Goal: Transaction & Acquisition: Purchase product/service

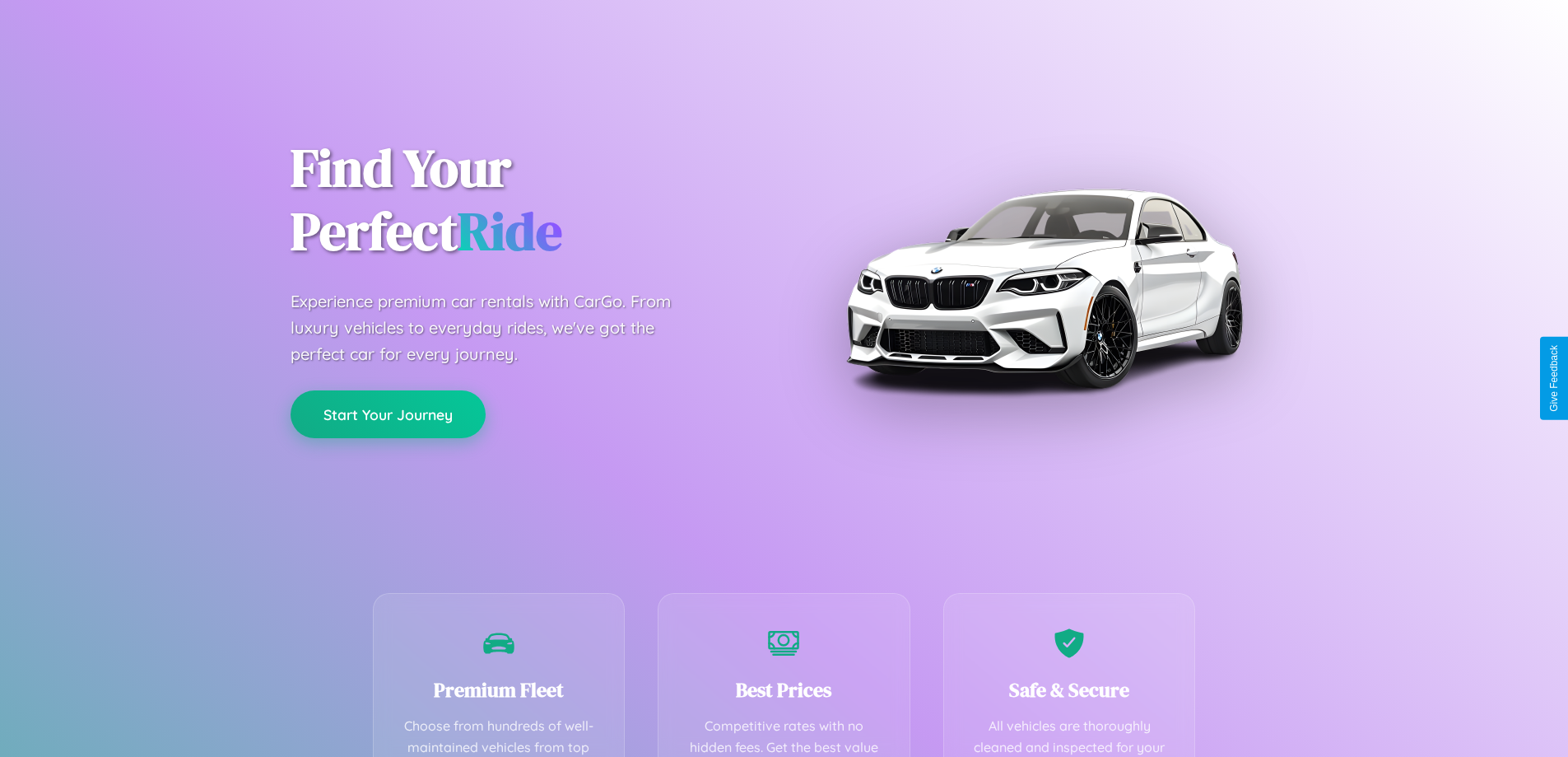
click at [388, 415] on button "Start Your Journey" at bounding box center [388, 415] width 195 height 48
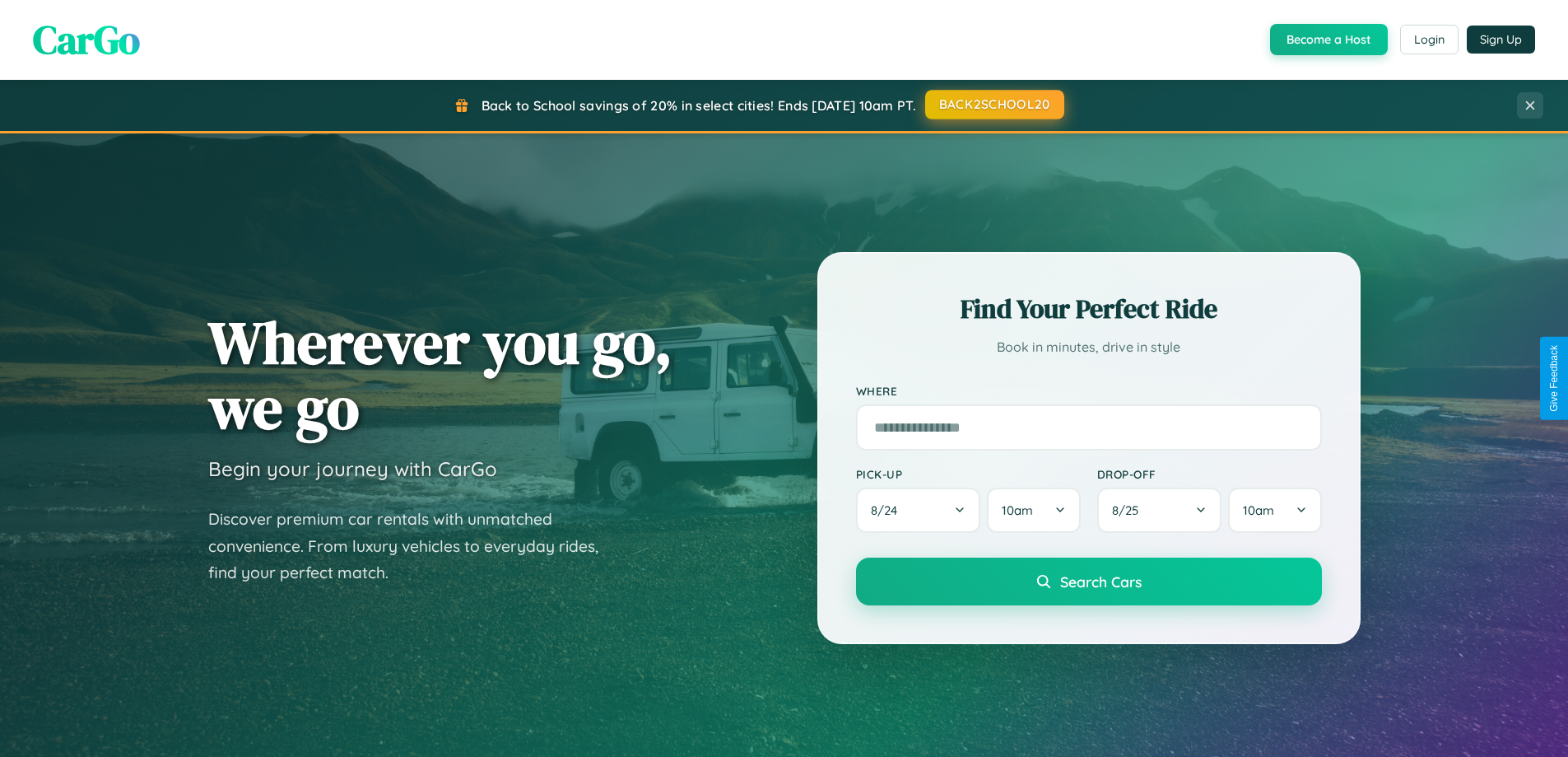
click at [994, 105] on button "BACK2SCHOOL20" at bounding box center [995, 104] width 139 height 29
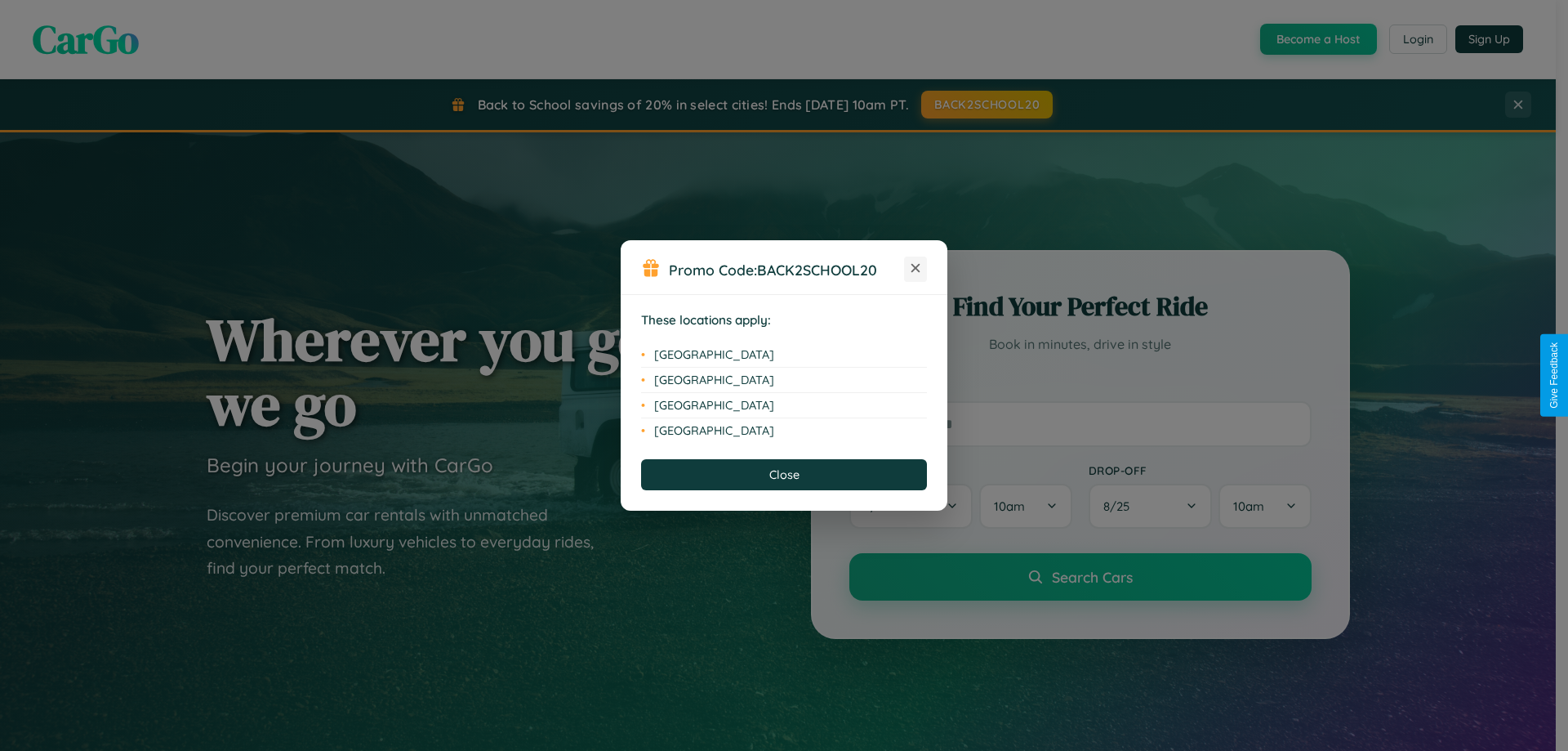
click at [916, 269] on icon at bounding box center [916, 268] width 9 height 9
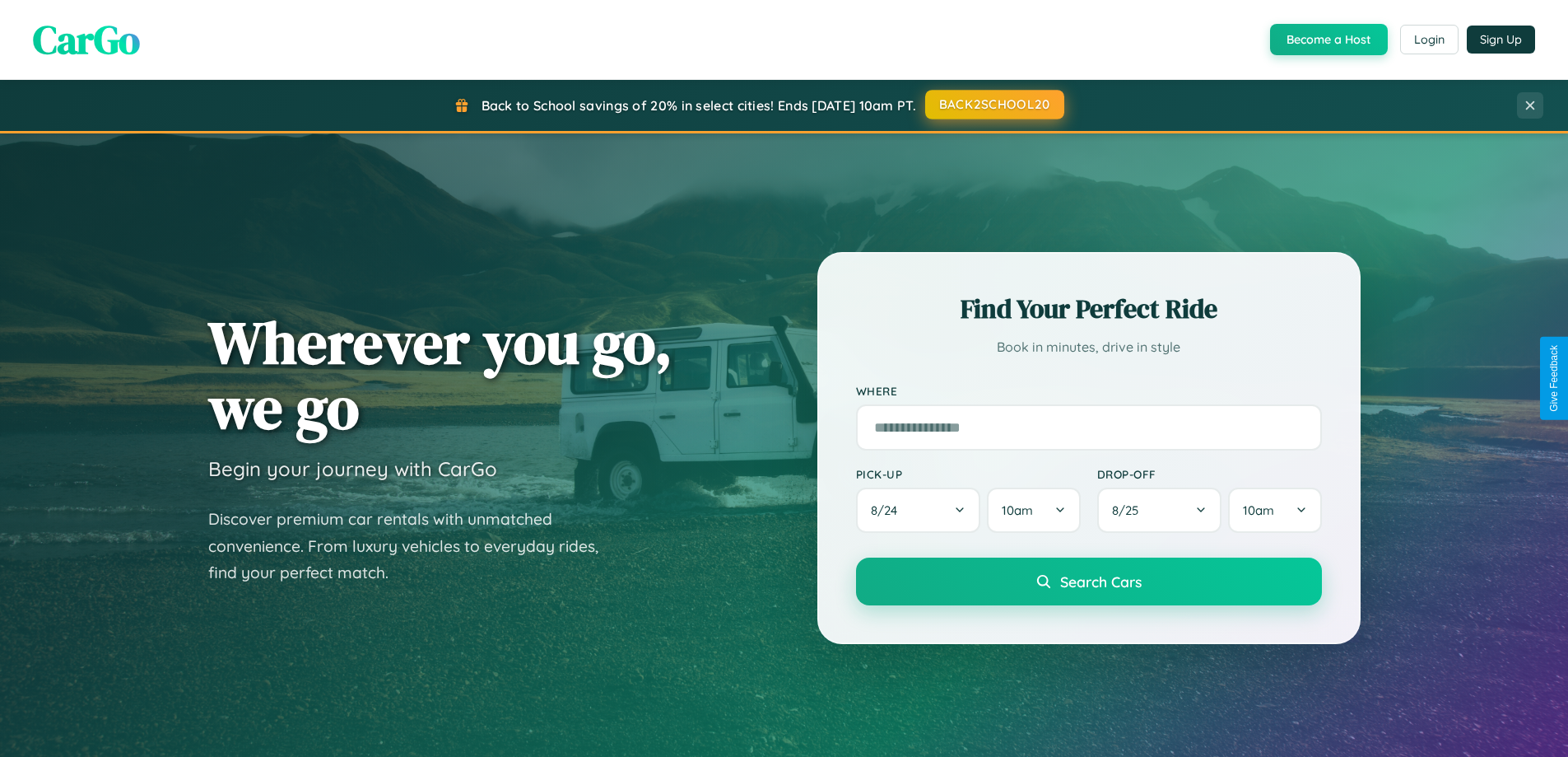
click at [994, 105] on button "BACK2SCHOOL20" at bounding box center [995, 104] width 139 height 29
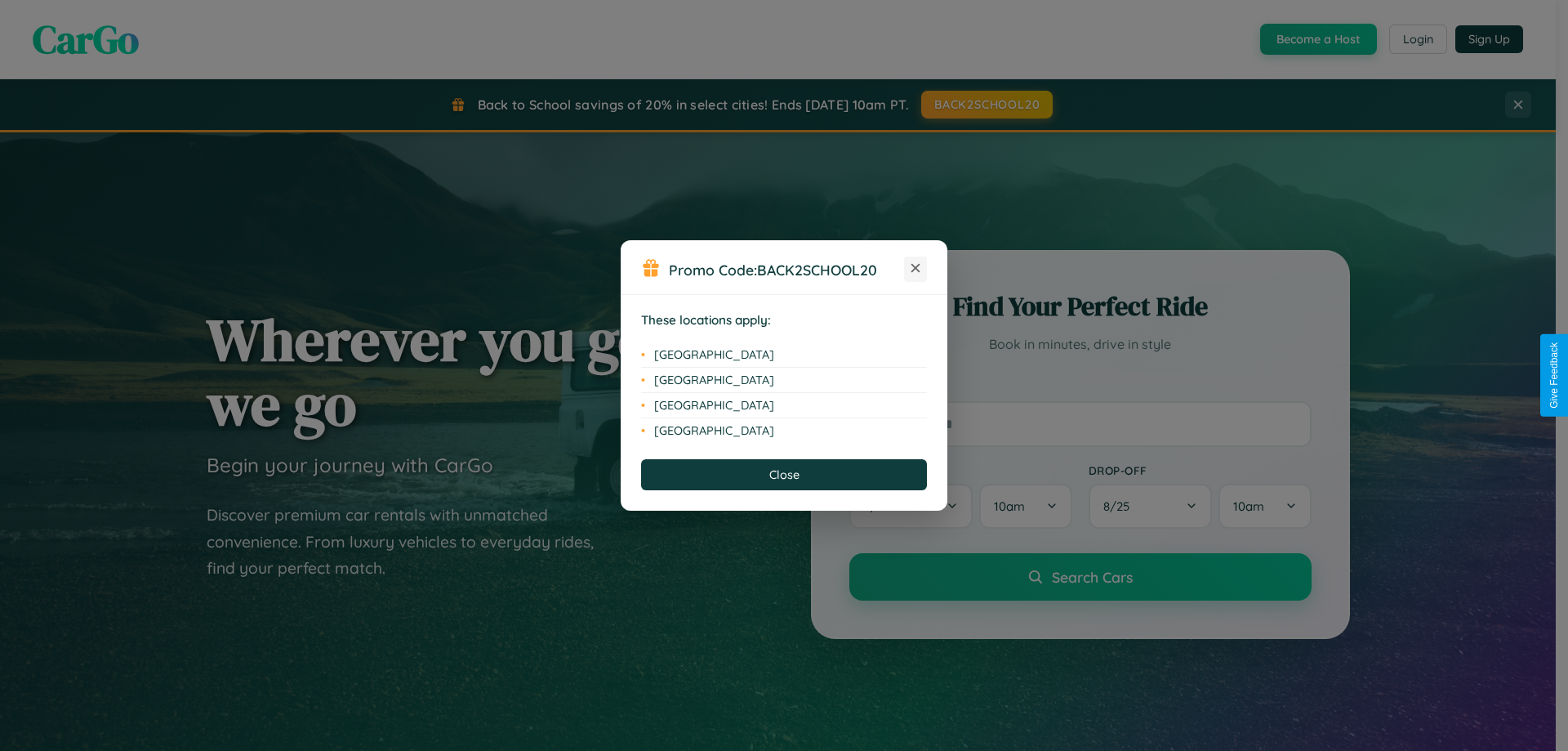
click at [916, 269] on icon at bounding box center [916, 268] width 9 height 9
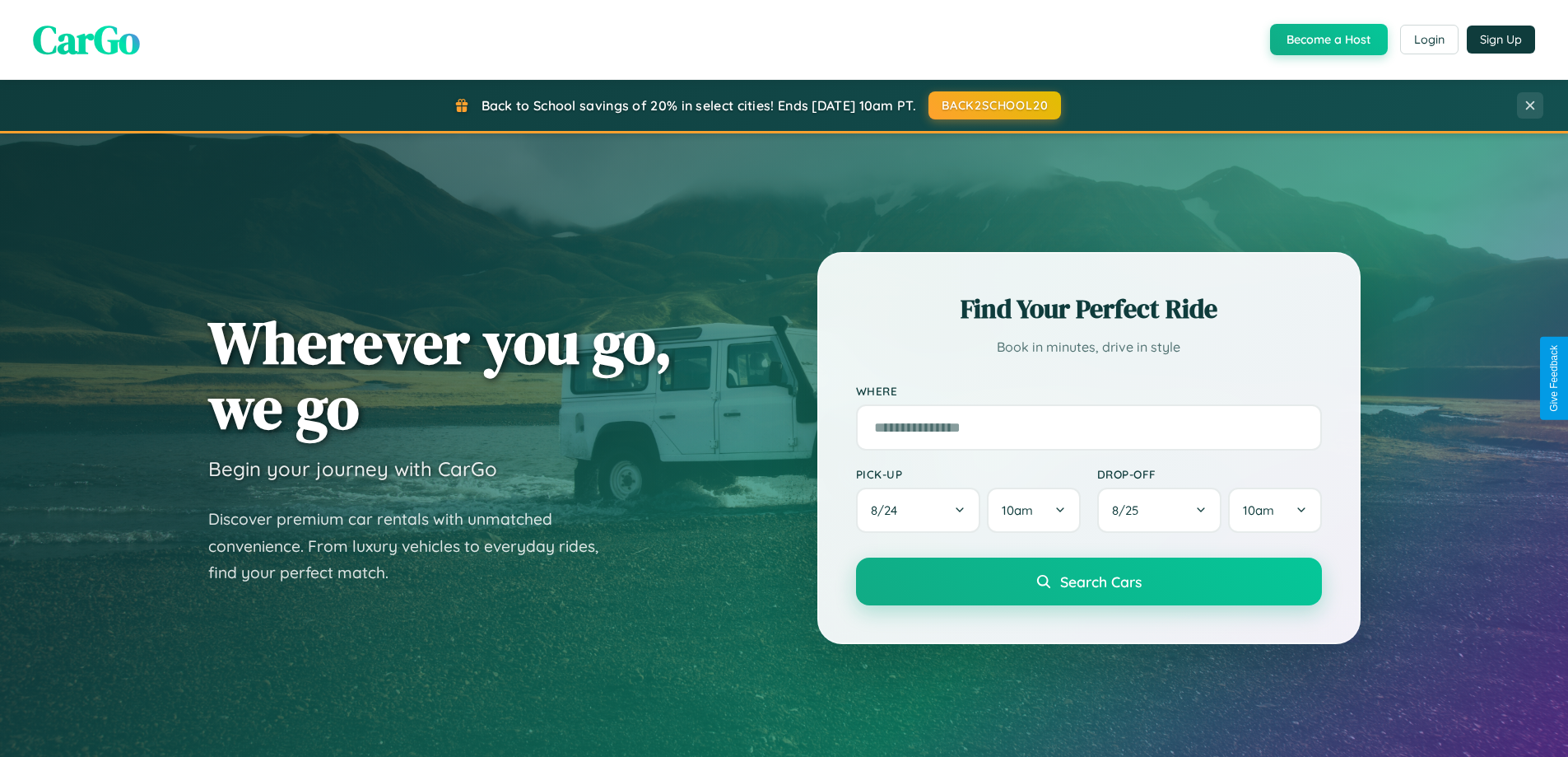
scroll to position [49, 0]
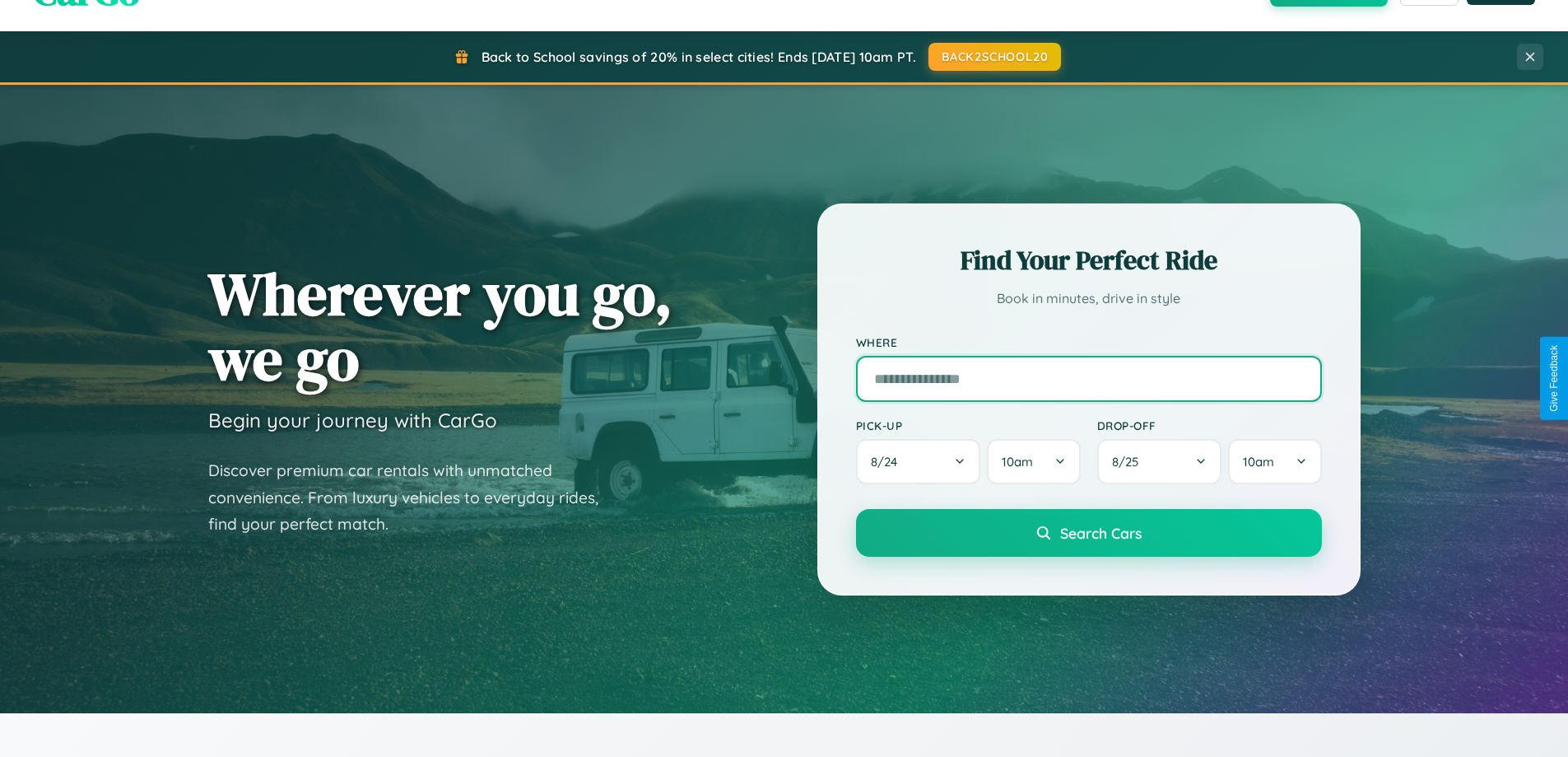
click at [1089, 378] on input "text" at bounding box center [1090, 378] width 466 height 46
type input "**********"
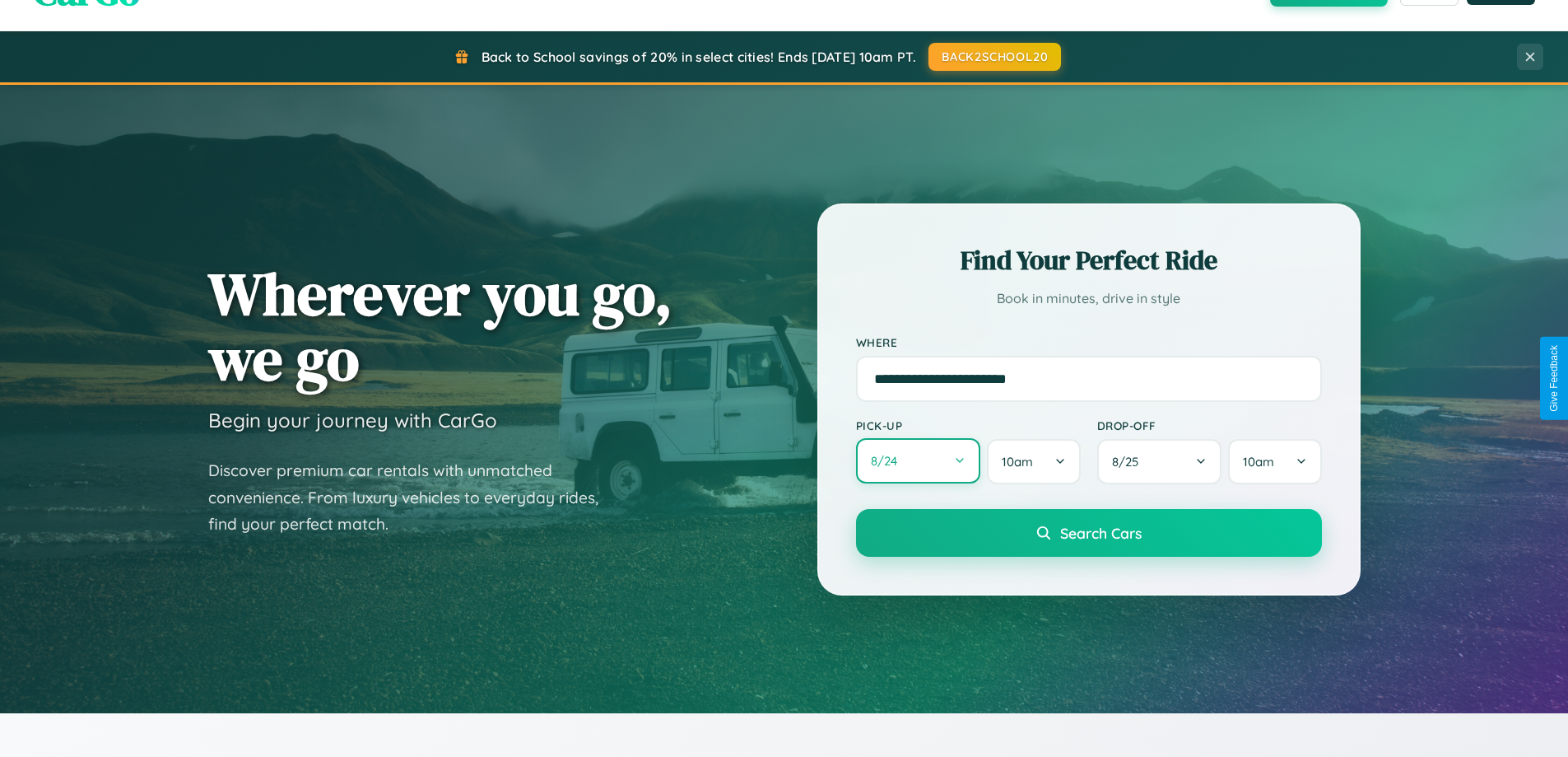
click at [918, 462] on button "8 / 24" at bounding box center [919, 460] width 125 height 45
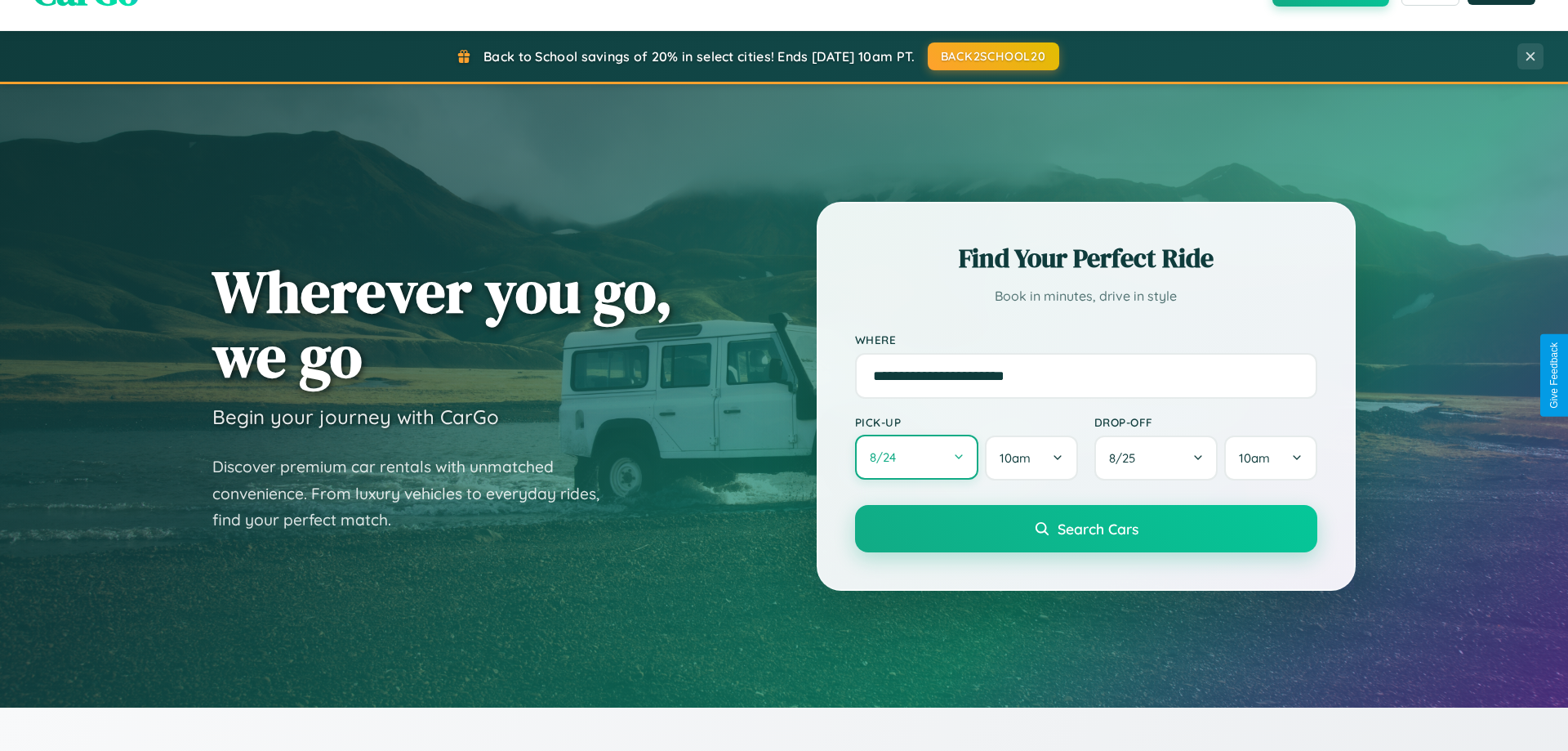
select select "*"
select select "****"
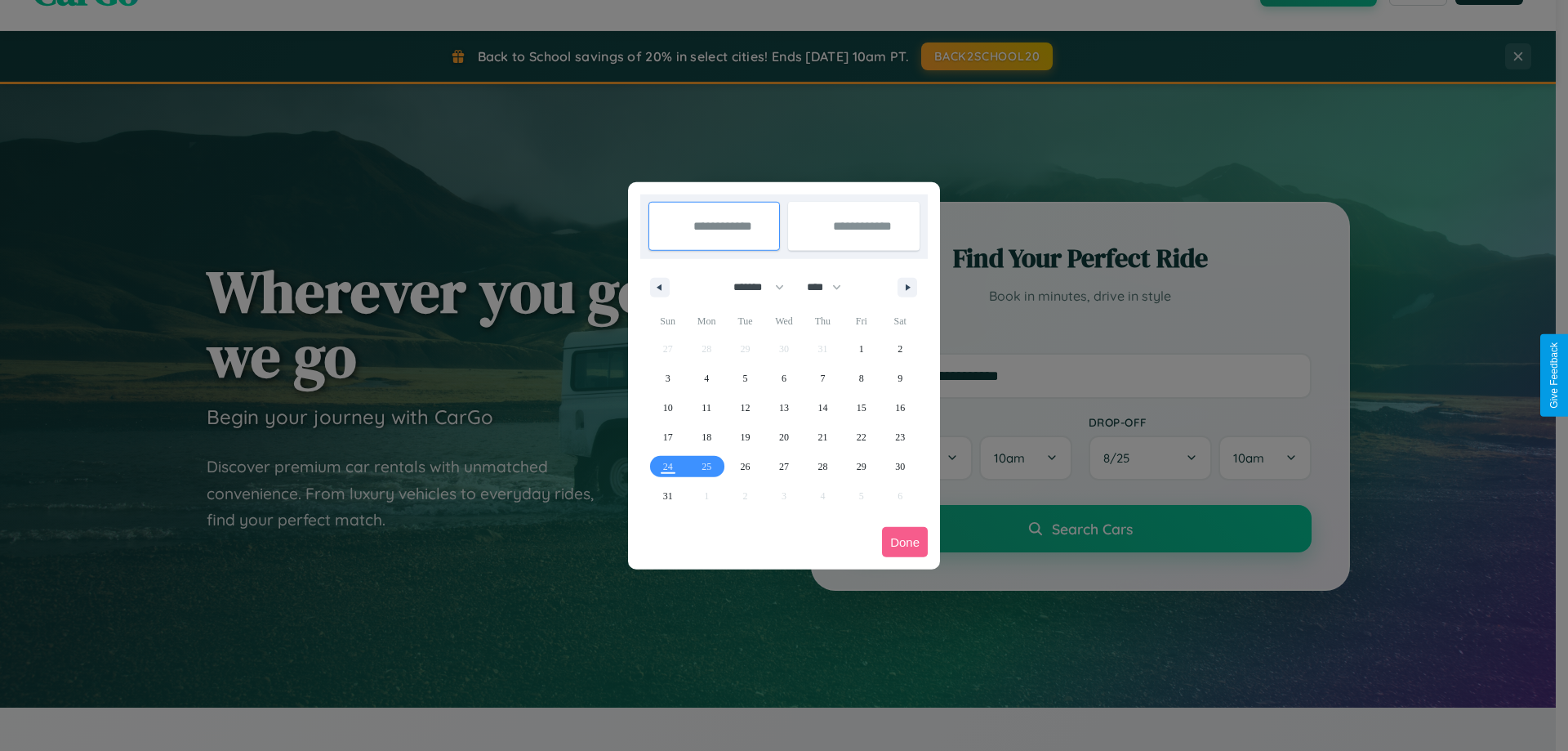
drag, startPoint x: 751, startPoint y: 287, endPoint x: 784, endPoint y: 328, distance: 52.6
click at [751, 287] on select "******* ******** ***** ***** *** **** **** ****** ********* ******* ******** **…" at bounding box center [756, 287] width 69 height 27
select select "*"
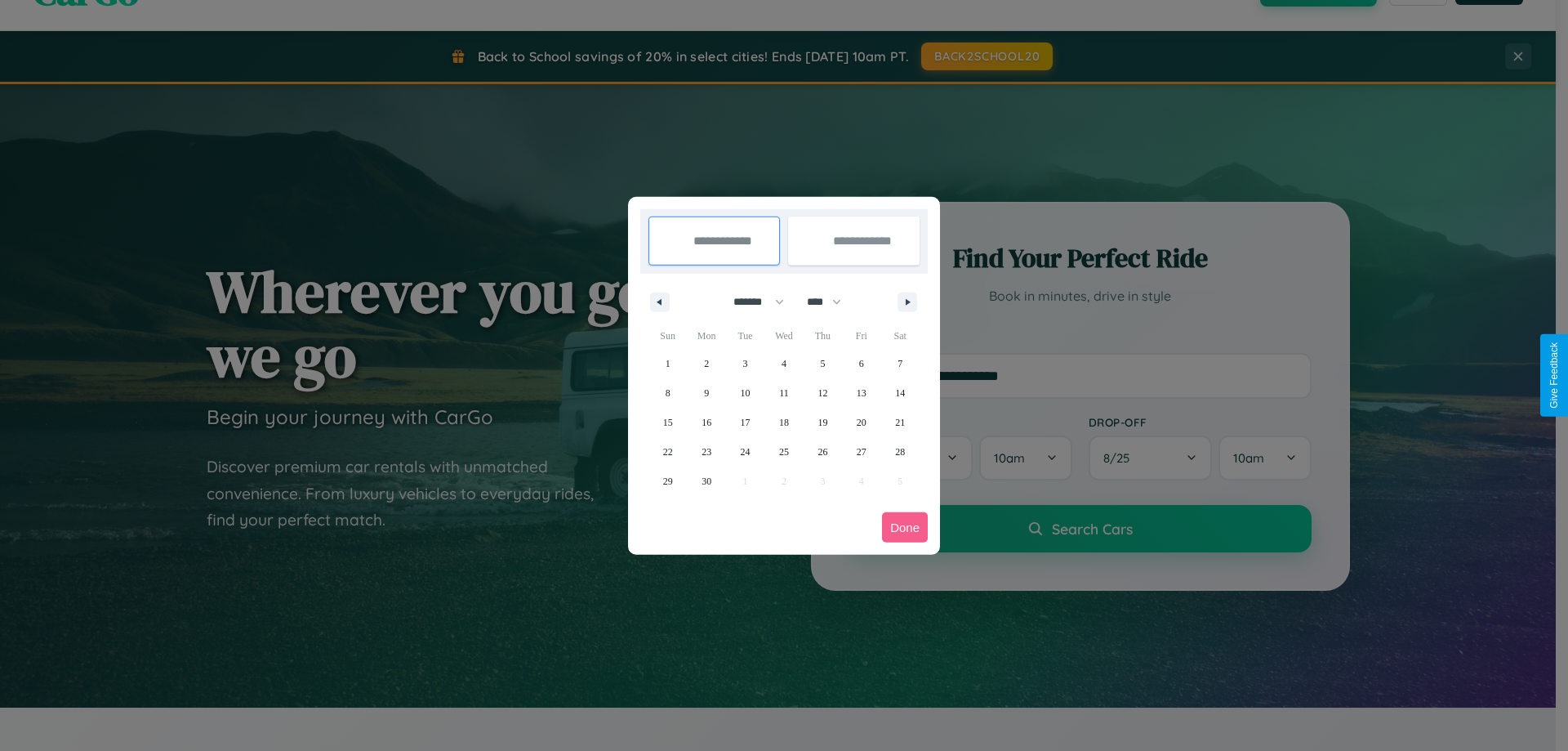
click at [831, 302] on select "**** **** **** **** **** **** **** **** **** **** **** **** **** **** **** ****…" at bounding box center [824, 302] width 49 height 27
select select "****"
click at [707, 451] on span "22" at bounding box center [706, 451] width 10 height 29
type input "**********"
click at [861, 451] on span "26" at bounding box center [861, 451] width 10 height 29
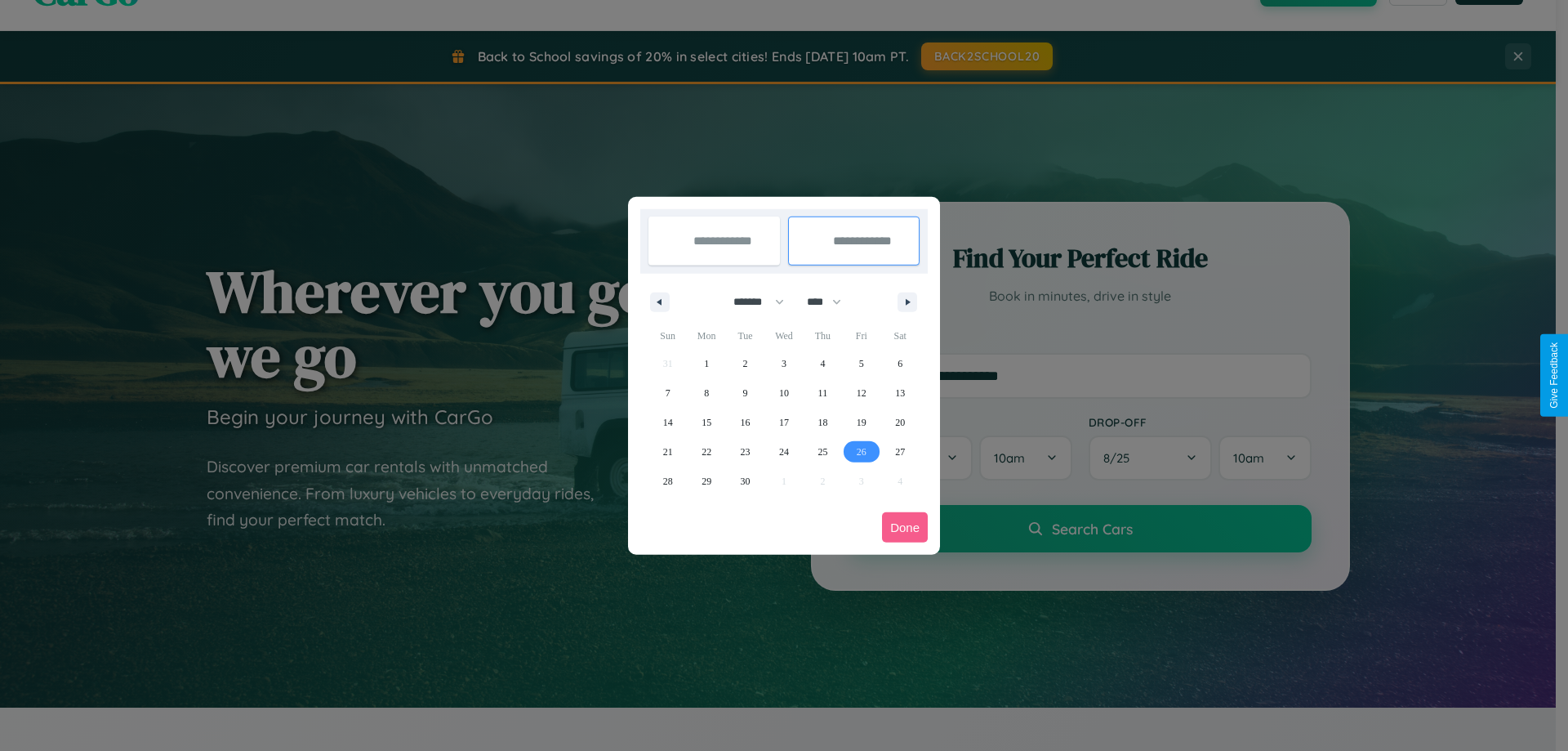
type input "**********"
click at [905, 527] on button "Done" at bounding box center [905, 528] width 46 height 30
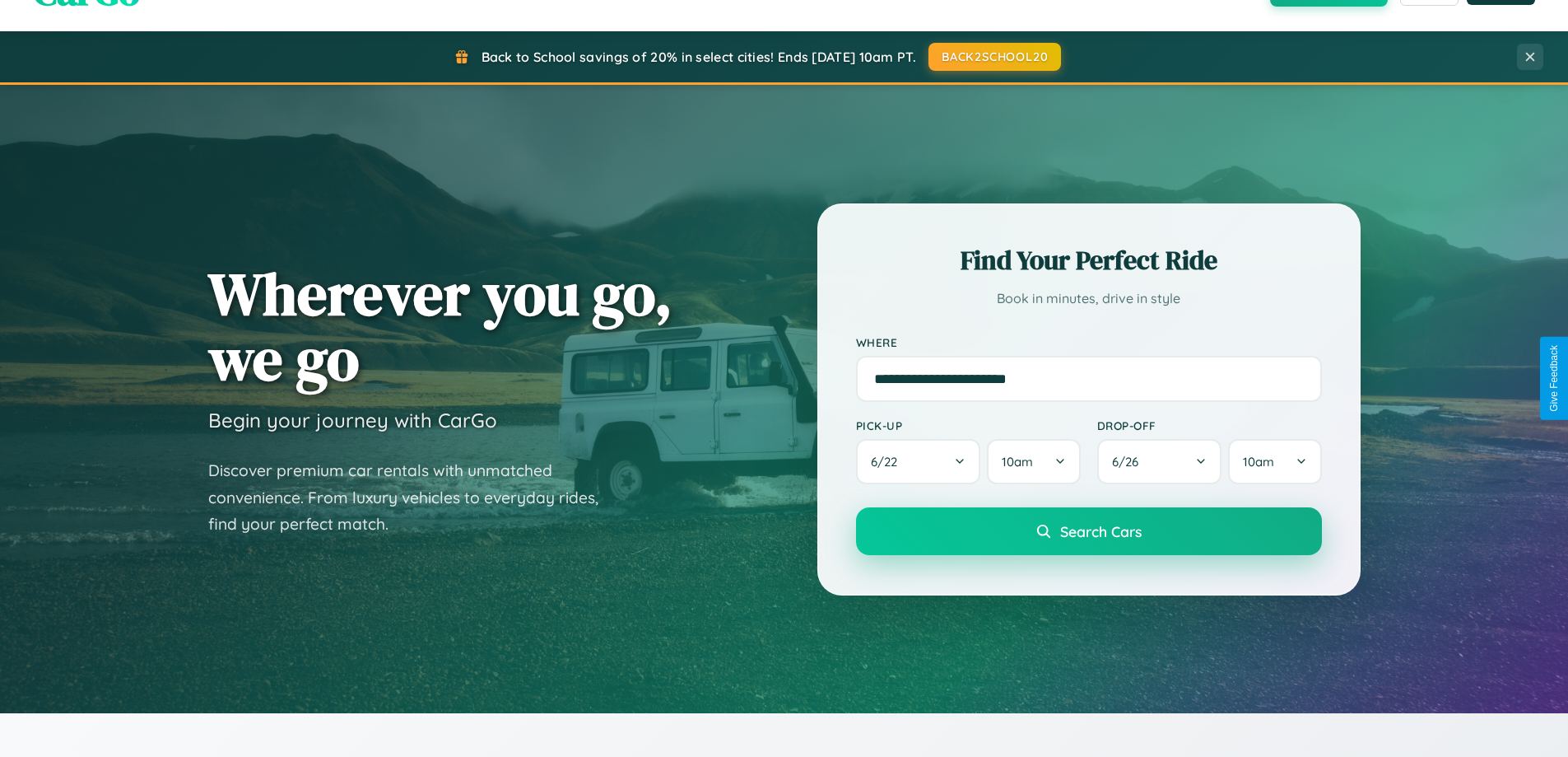
click at [1089, 531] on span "Search Cars" at bounding box center [1101, 531] width 82 height 18
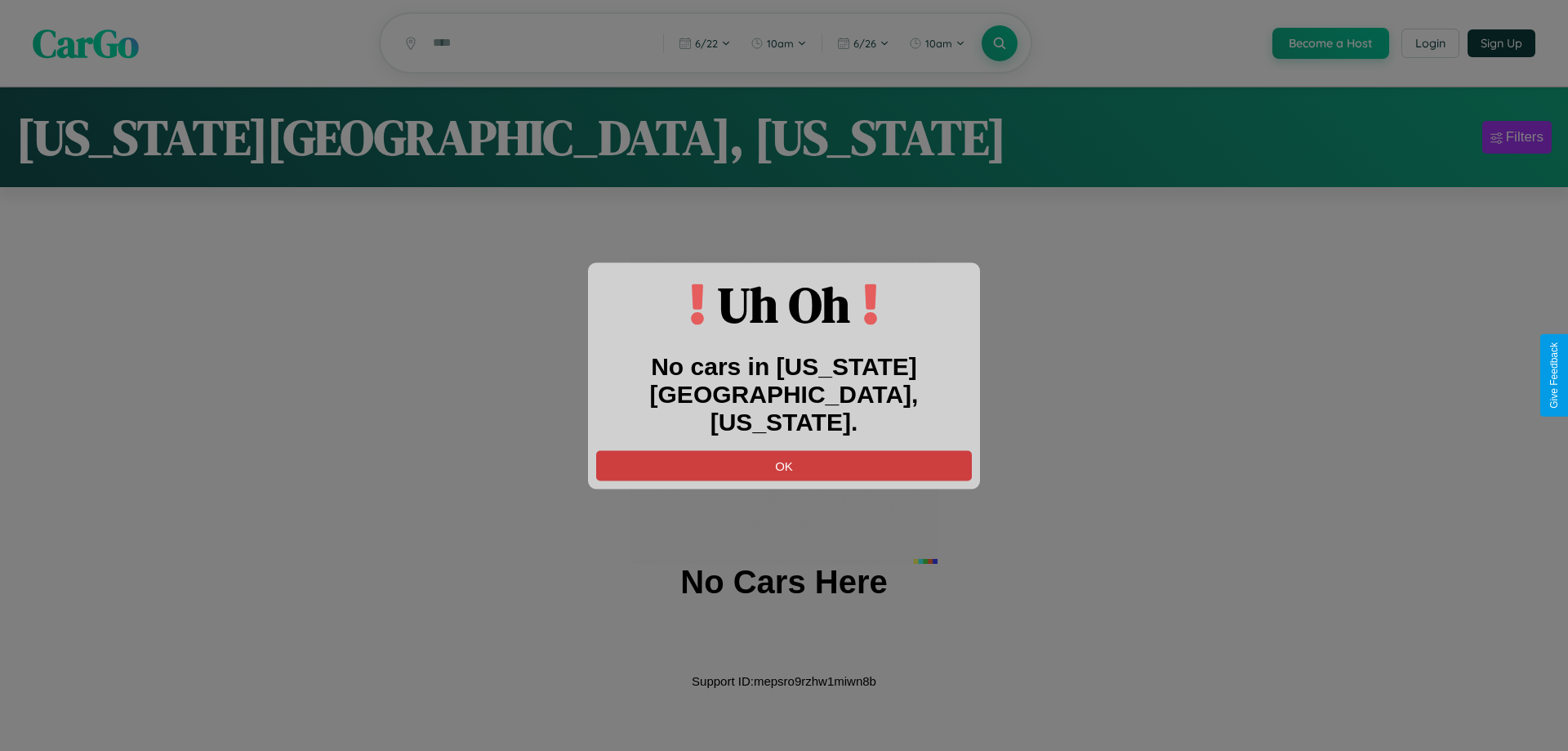
click at [784, 451] on button "OK" at bounding box center [783, 465] width 375 height 30
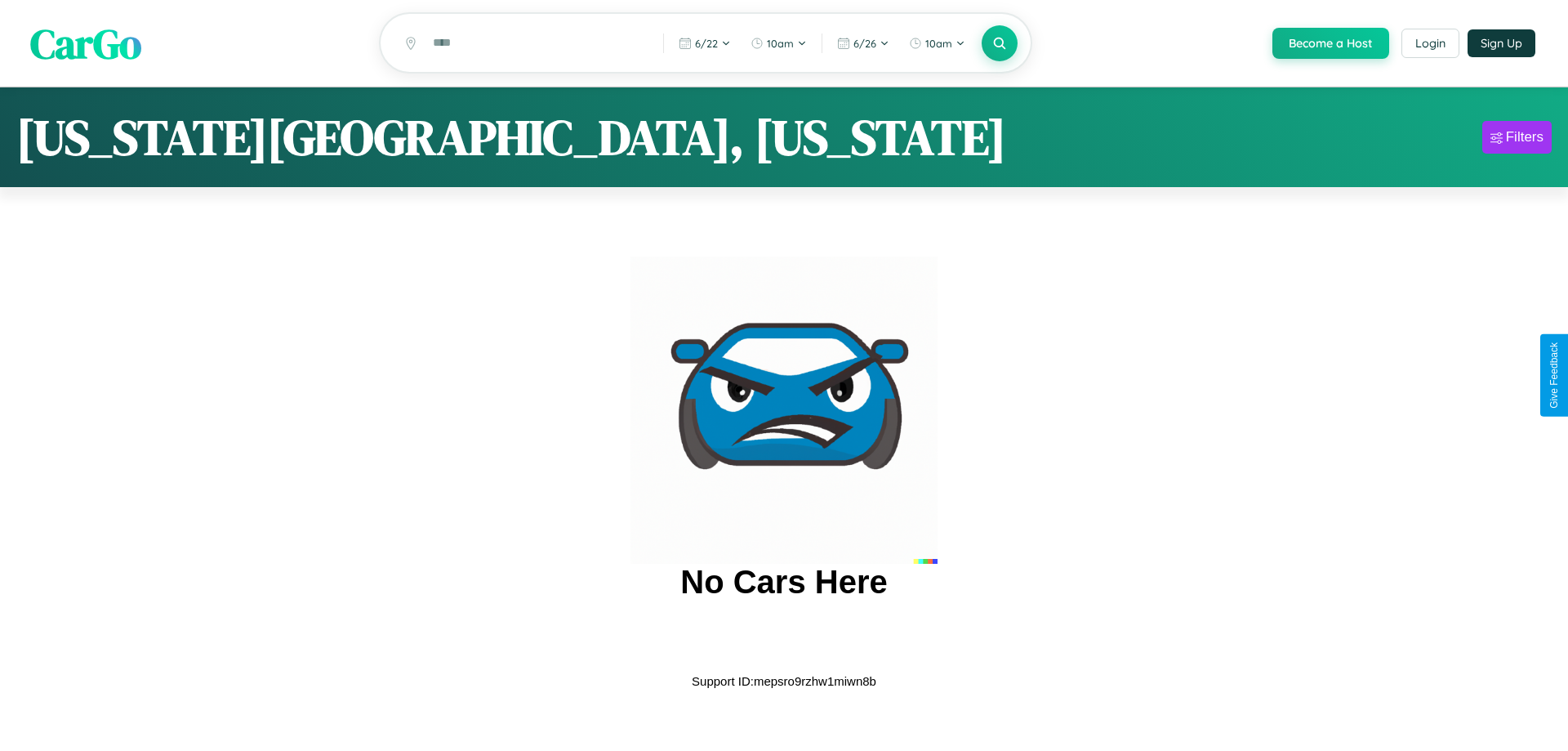
click at [86, 44] on span "CarGo" at bounding box center [85, 43] width 111 height 56
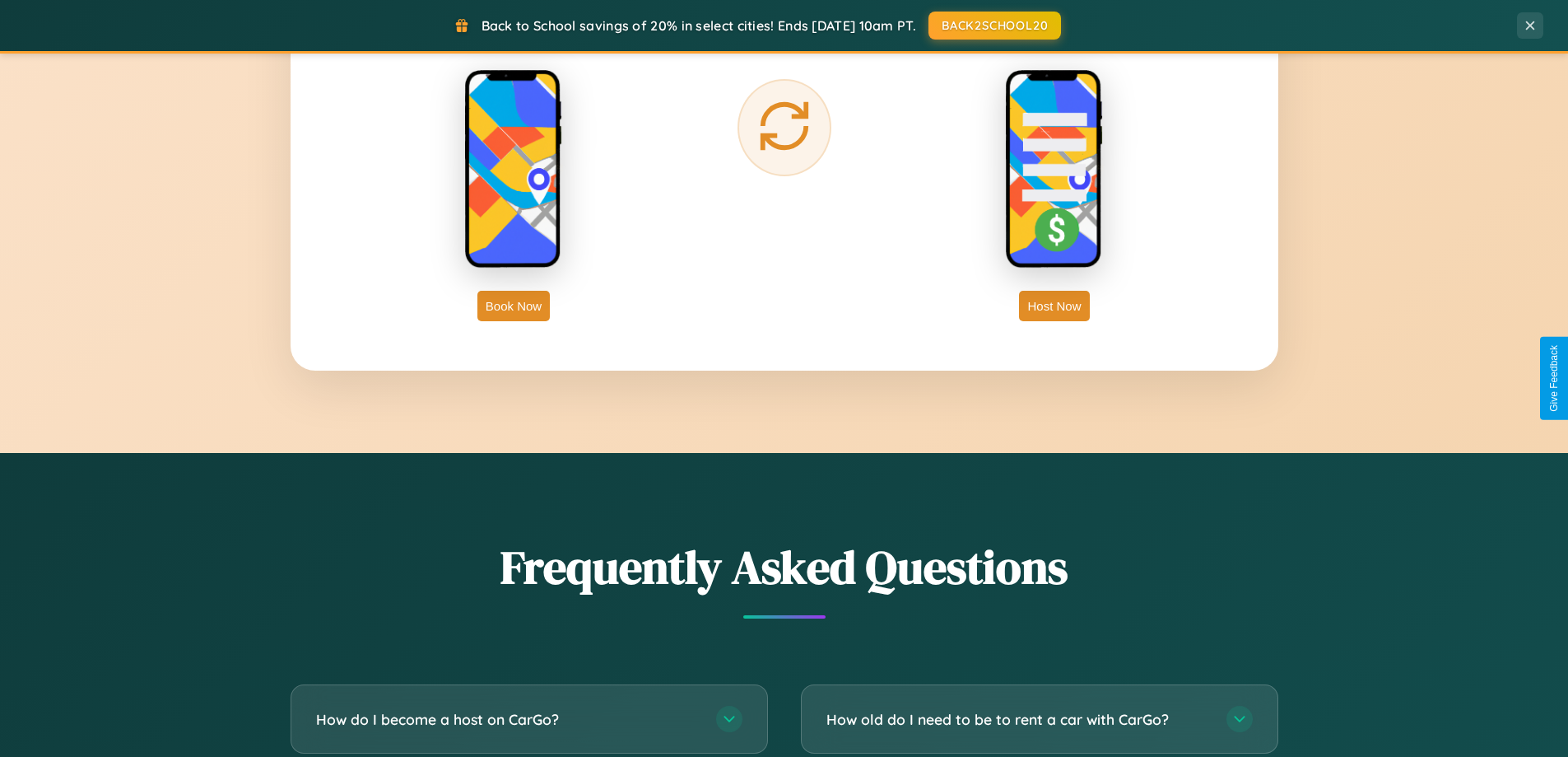
scroll to position [3170, 0]
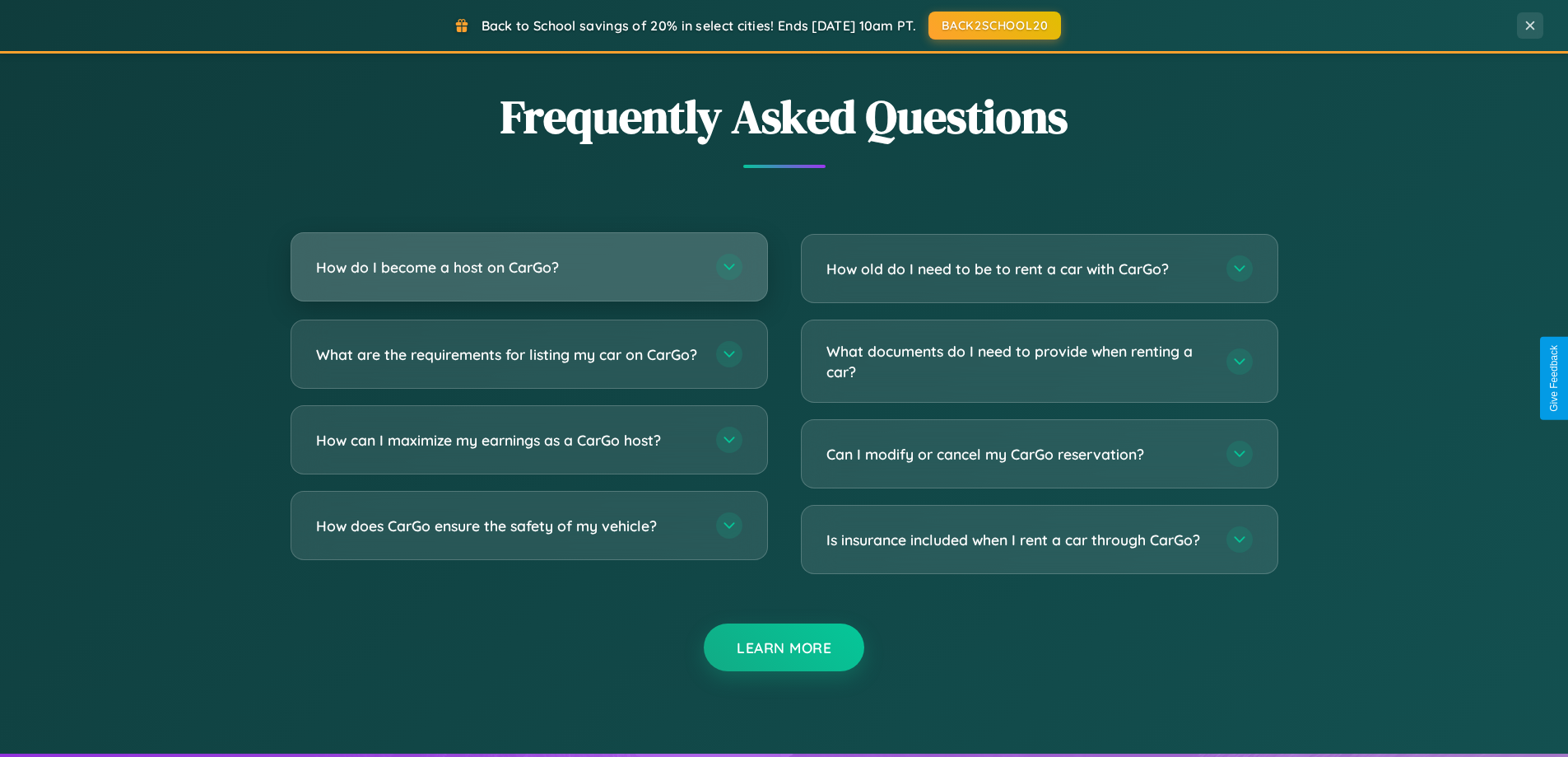
click at [529, 268] on h3 "How do I become a host on CarGo?" at bounding box center [508, 267] width 384 height 20
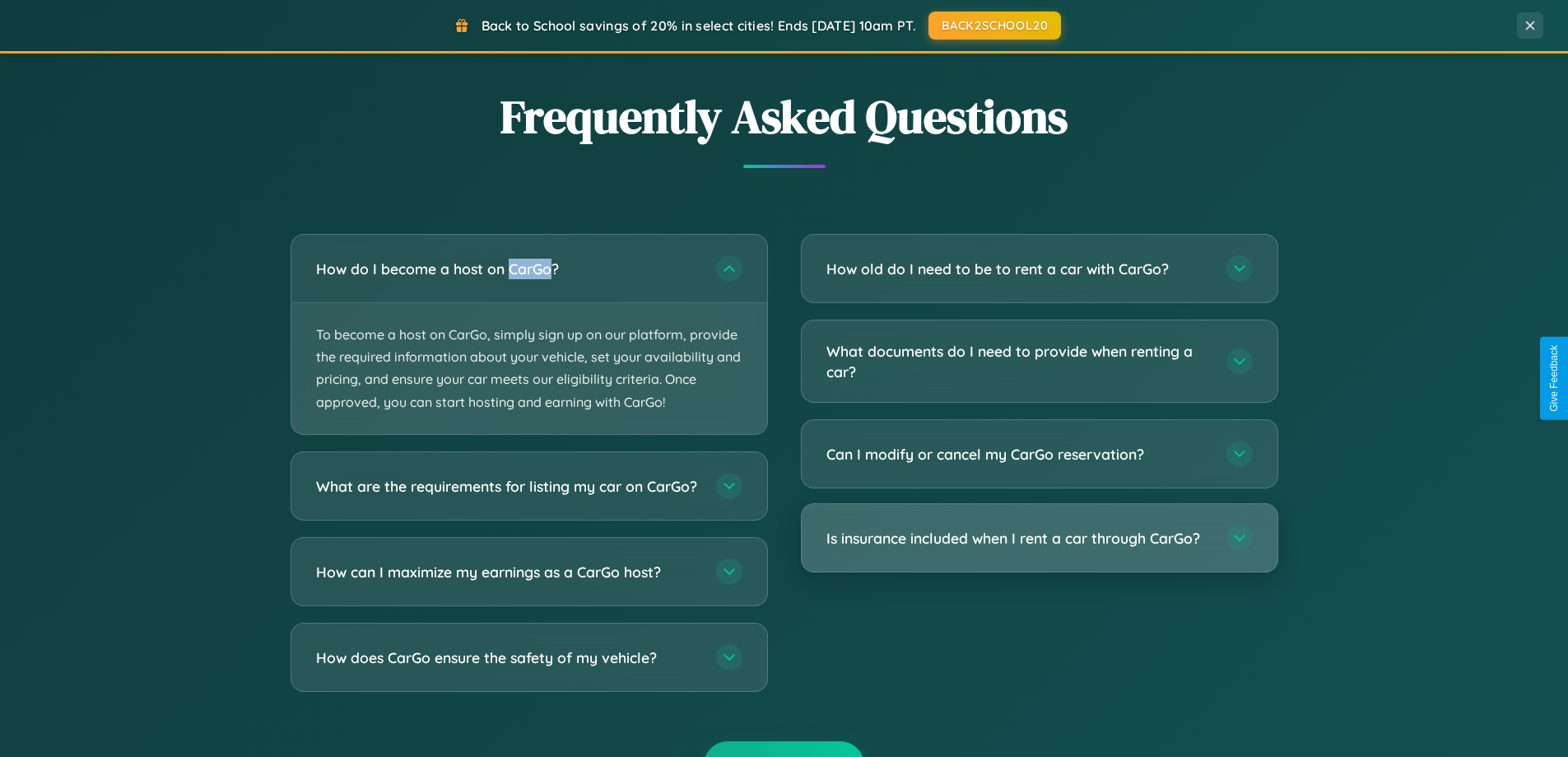
click at [1039, 540] on h3 "Is insurance included when I rent a car through CarGo?" at bounding box center [1018, 538] width 384 height 20
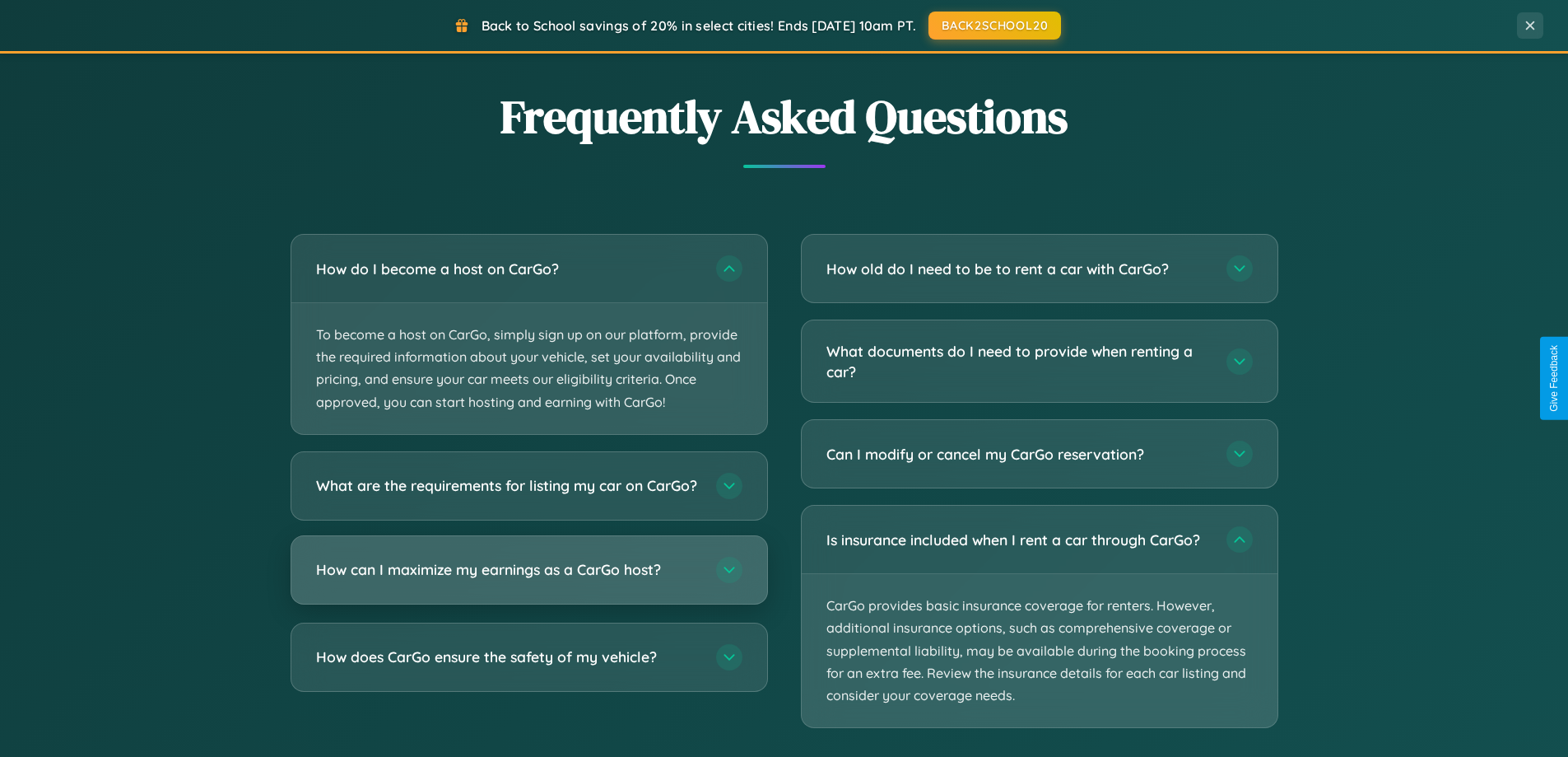
click at [529, 580] on h3 "How can I maximize my earnings as a CarGo host?" at bounding box center [508, 569] width 384 height 20
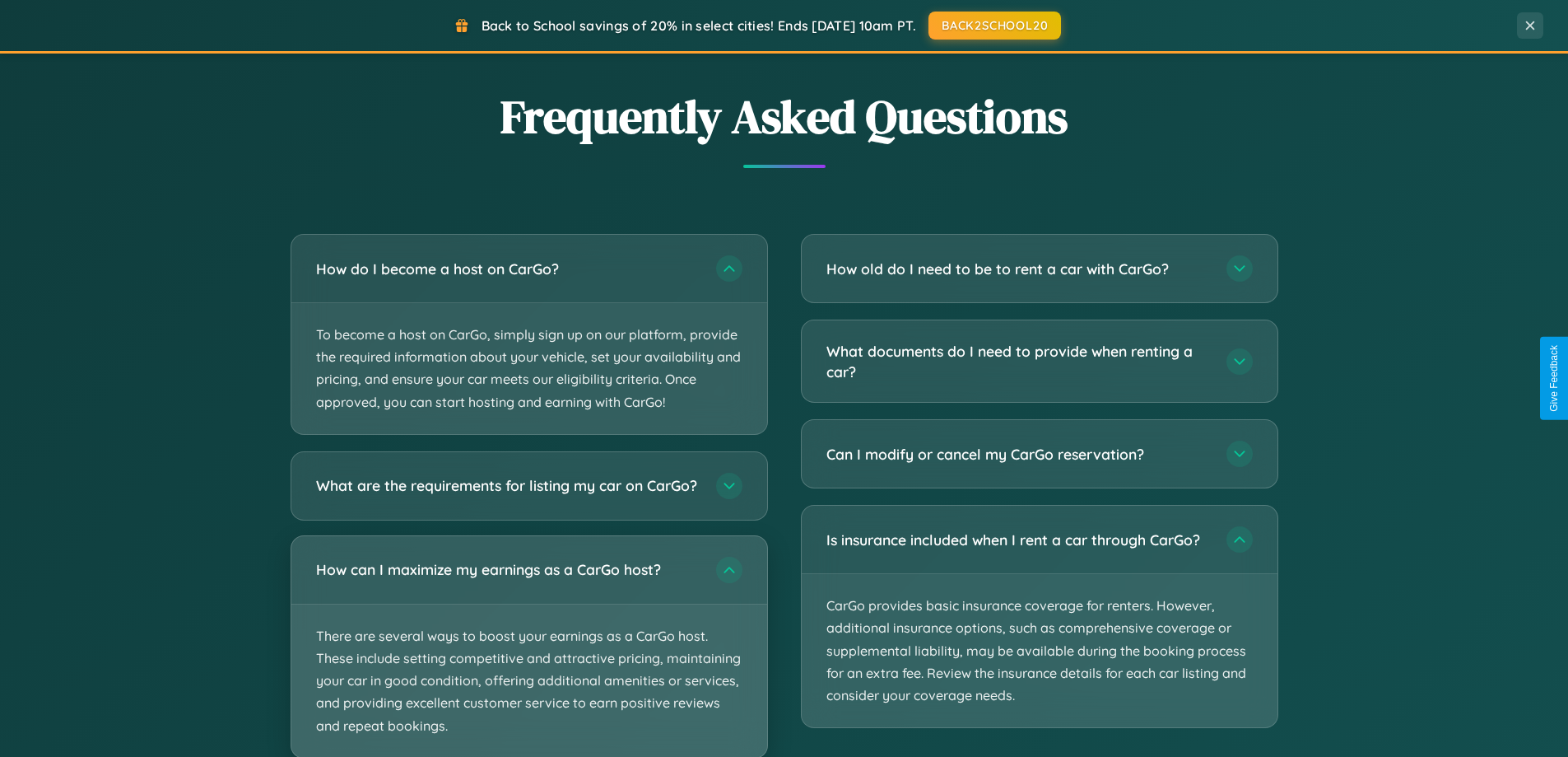
click at [529, 653] on p "There are several ways to boost your earnings as a CarGo host. These include se…" at bounding box center [529, 681] width 476 height 153
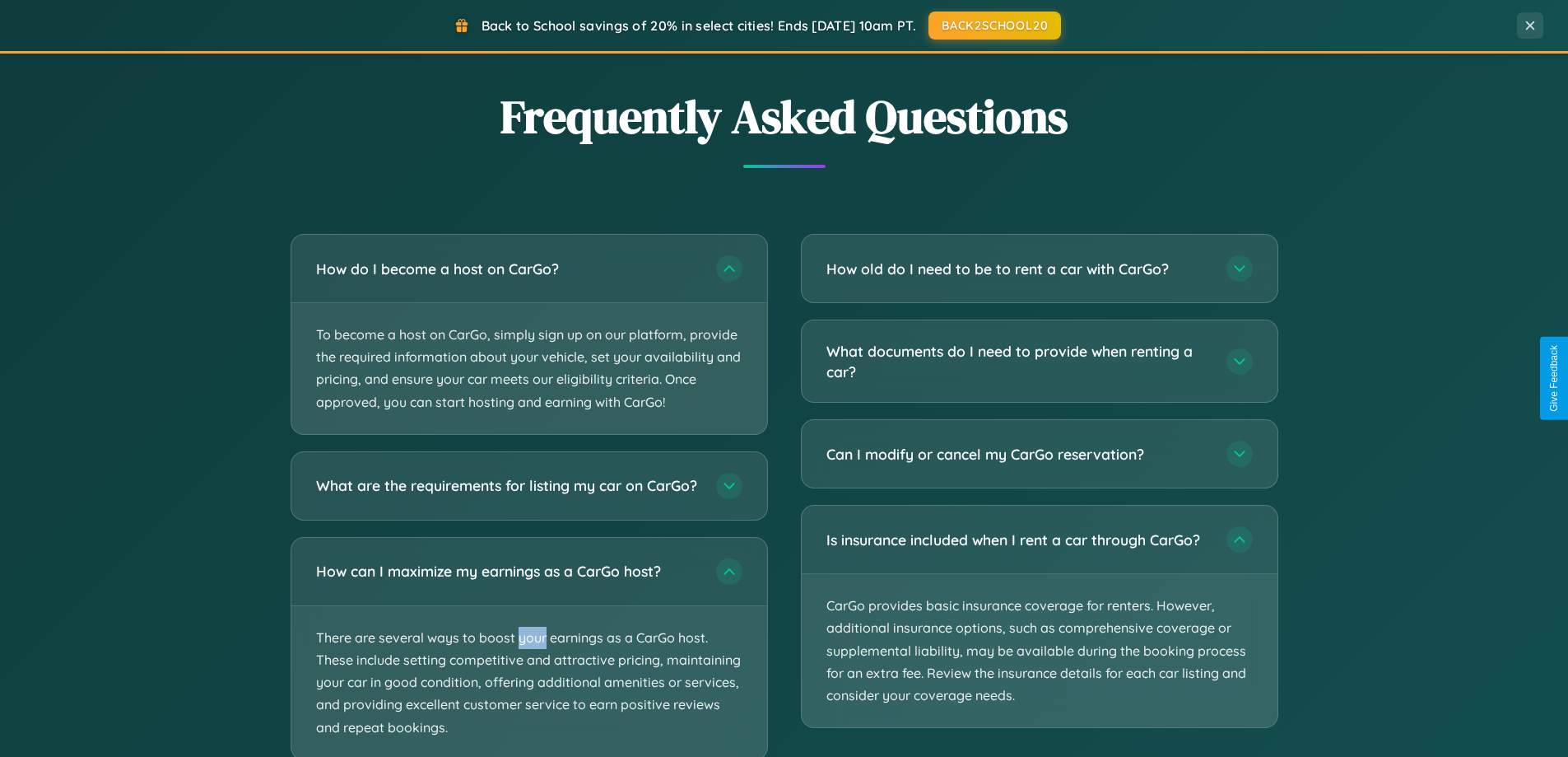
scroll to position [3273, 0]
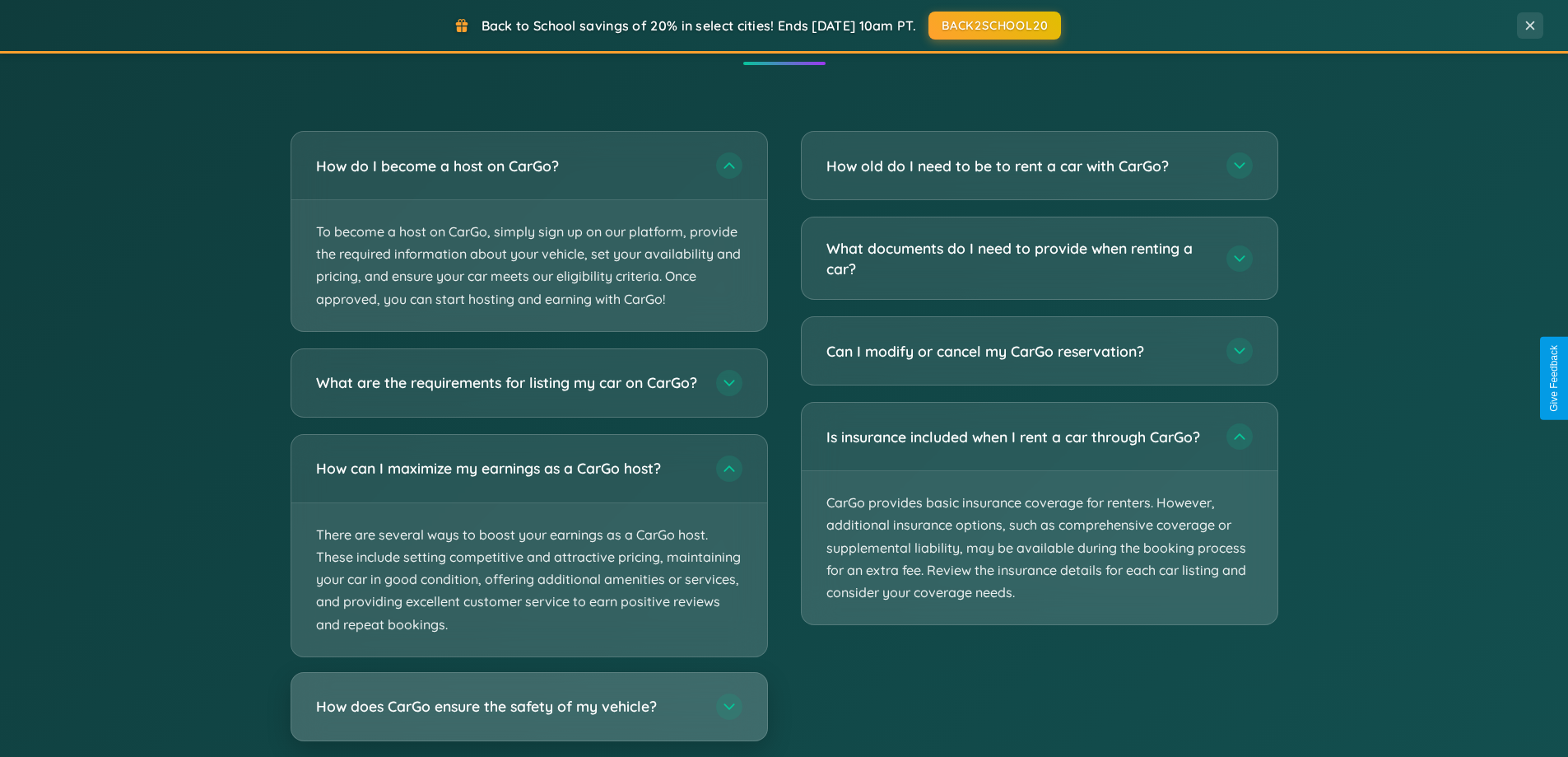
click at [529, 717] on h3 "How does CarGo ensure the safety of my vehicle?" at bounding box center [508, 706] width 384 height 20
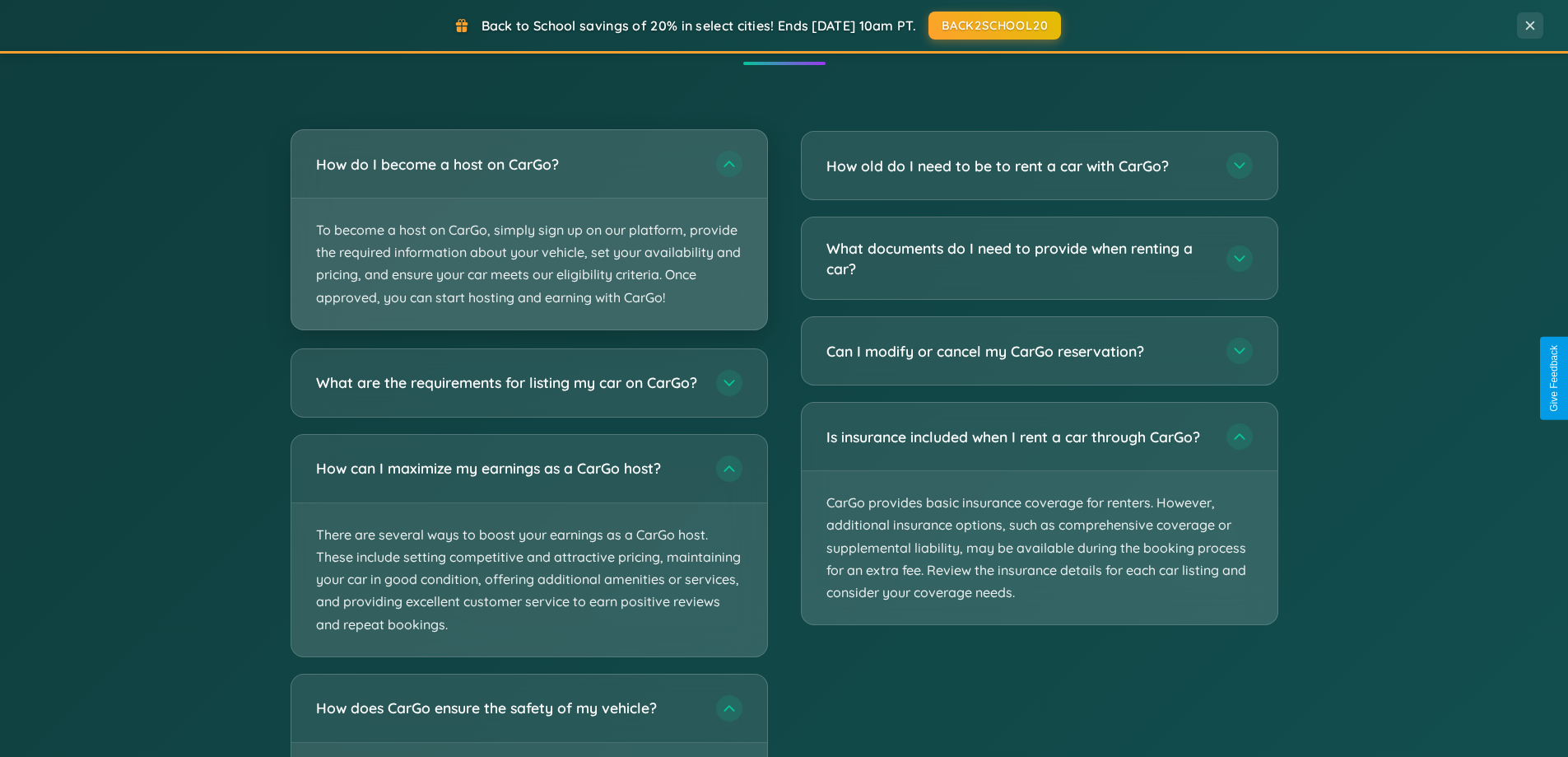
click at [529, 230] on p "To become a host on CarGo, simply sign up on our platform, provide the required…" at bounding box center [529, 264] width 476 height 131
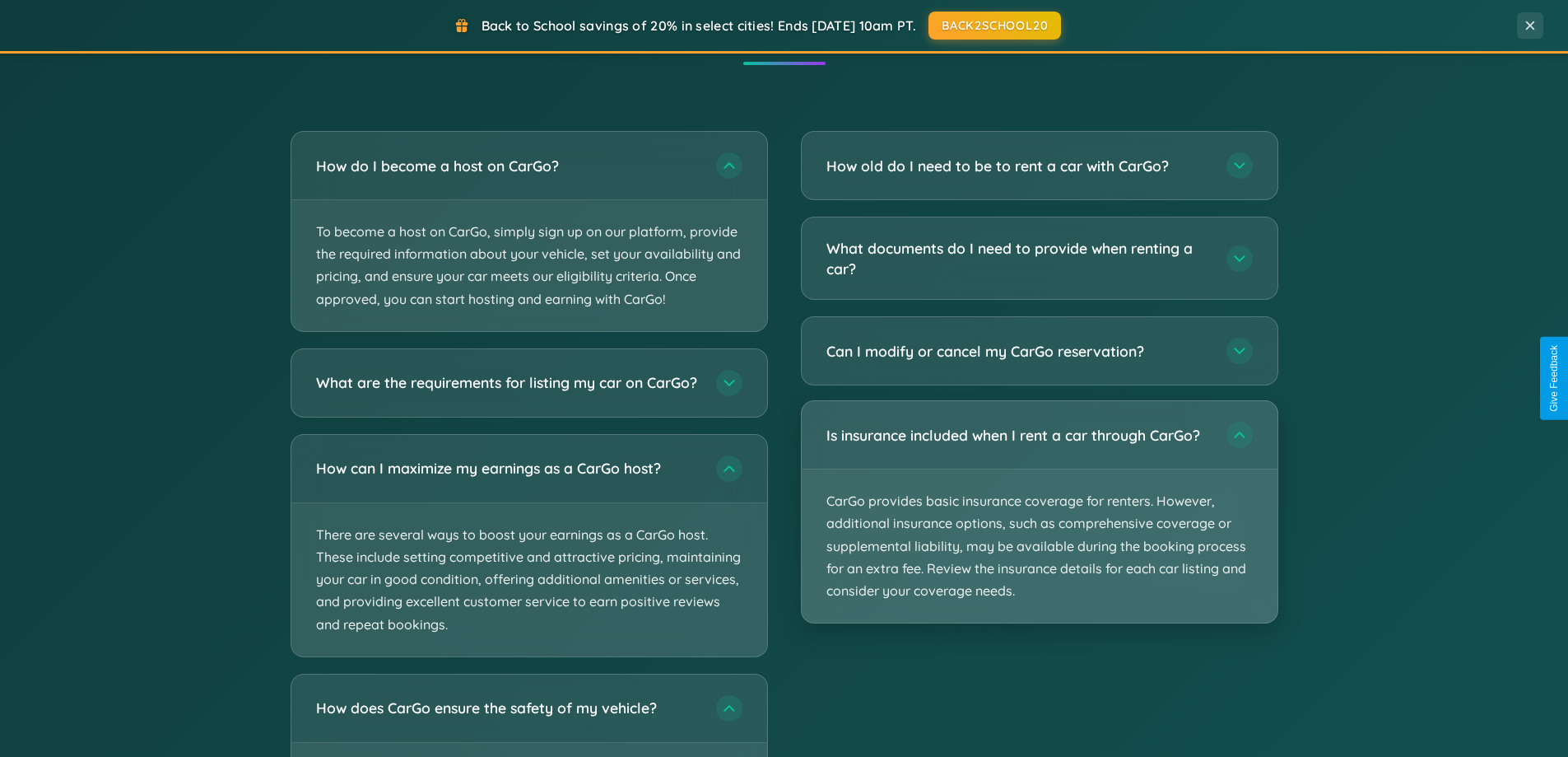
click at [1039, 512] on p "CarGo provides basic insurance coverage for renters. However, additional insura…" at bounding box center [1039, 546] width 476 height 153
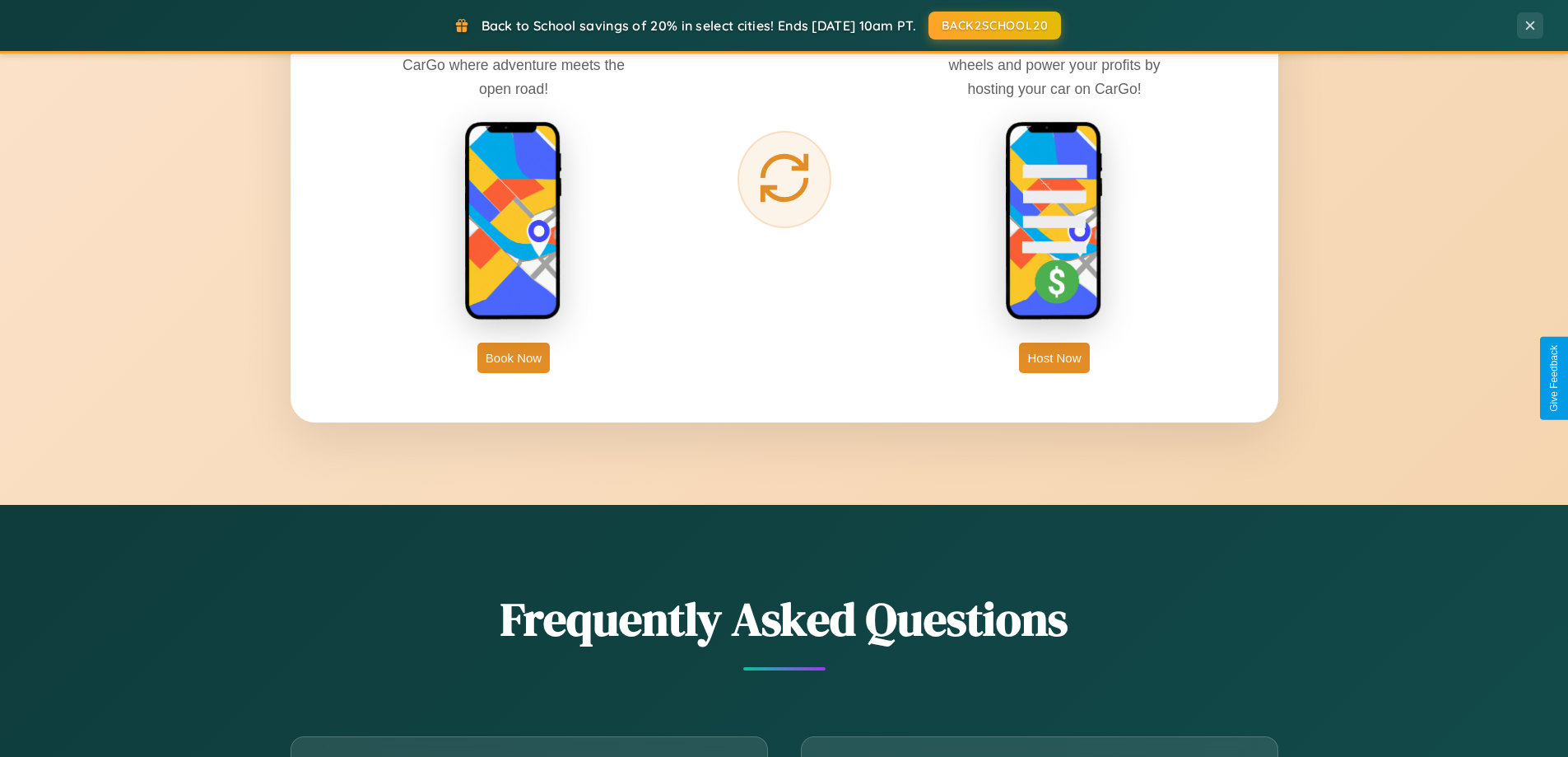
scroll to position [2647, 0]
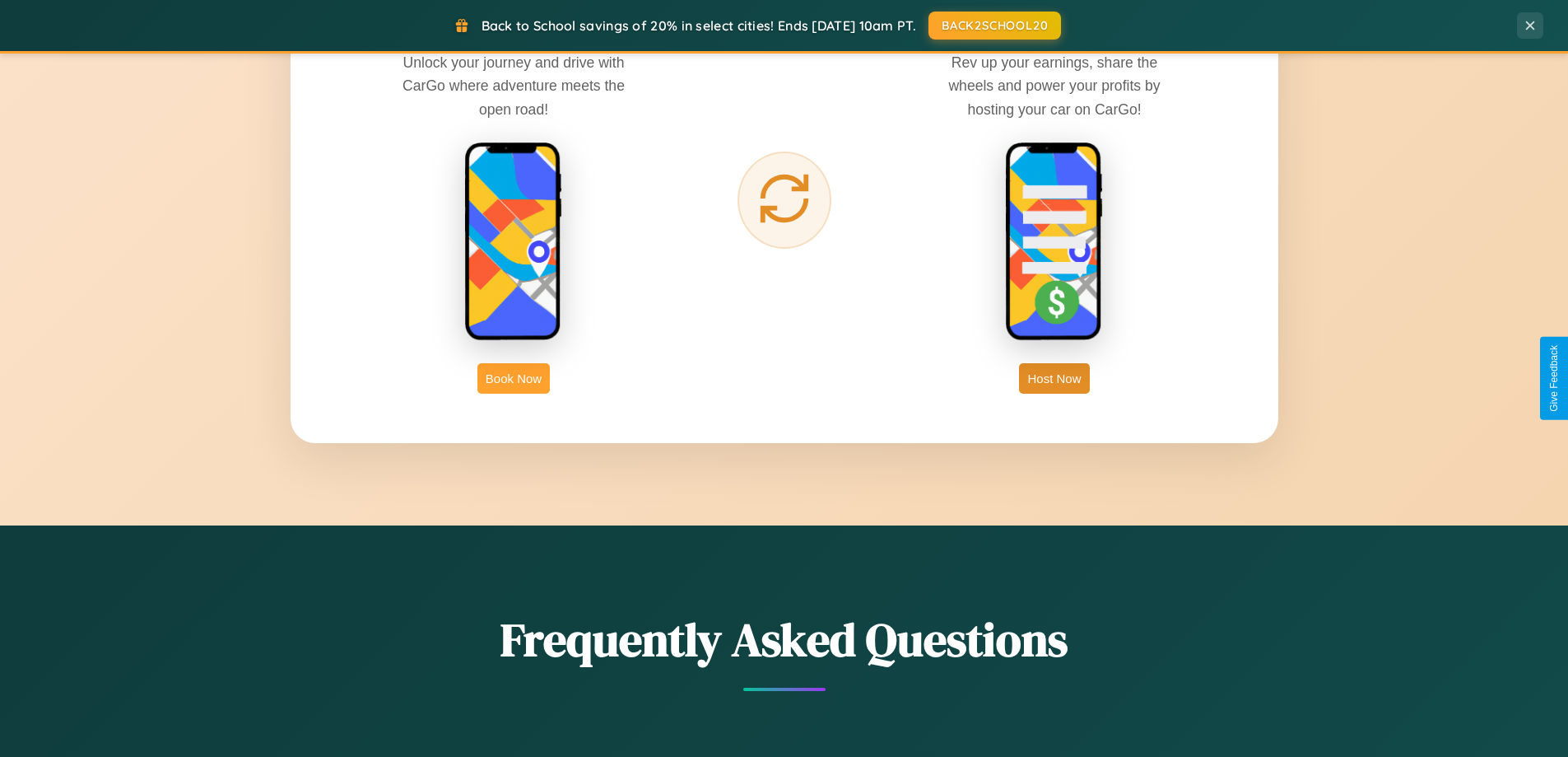
click at [514, 378] on button "Book Now" at bounding box center [514, 378] width 73 height 30
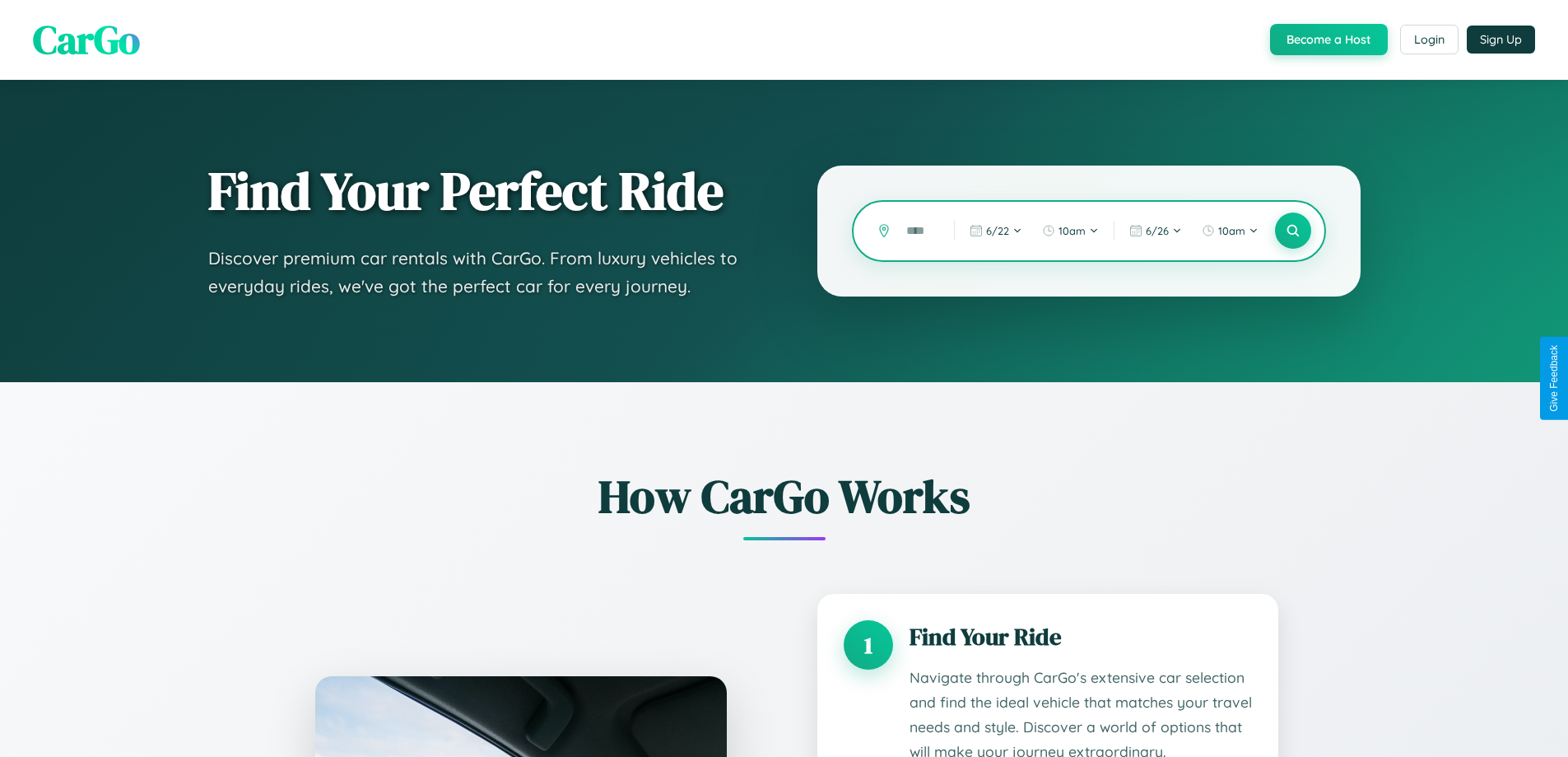
click at [918, 230] on input "text" at bounding box center [918, 230] width 40 height 29
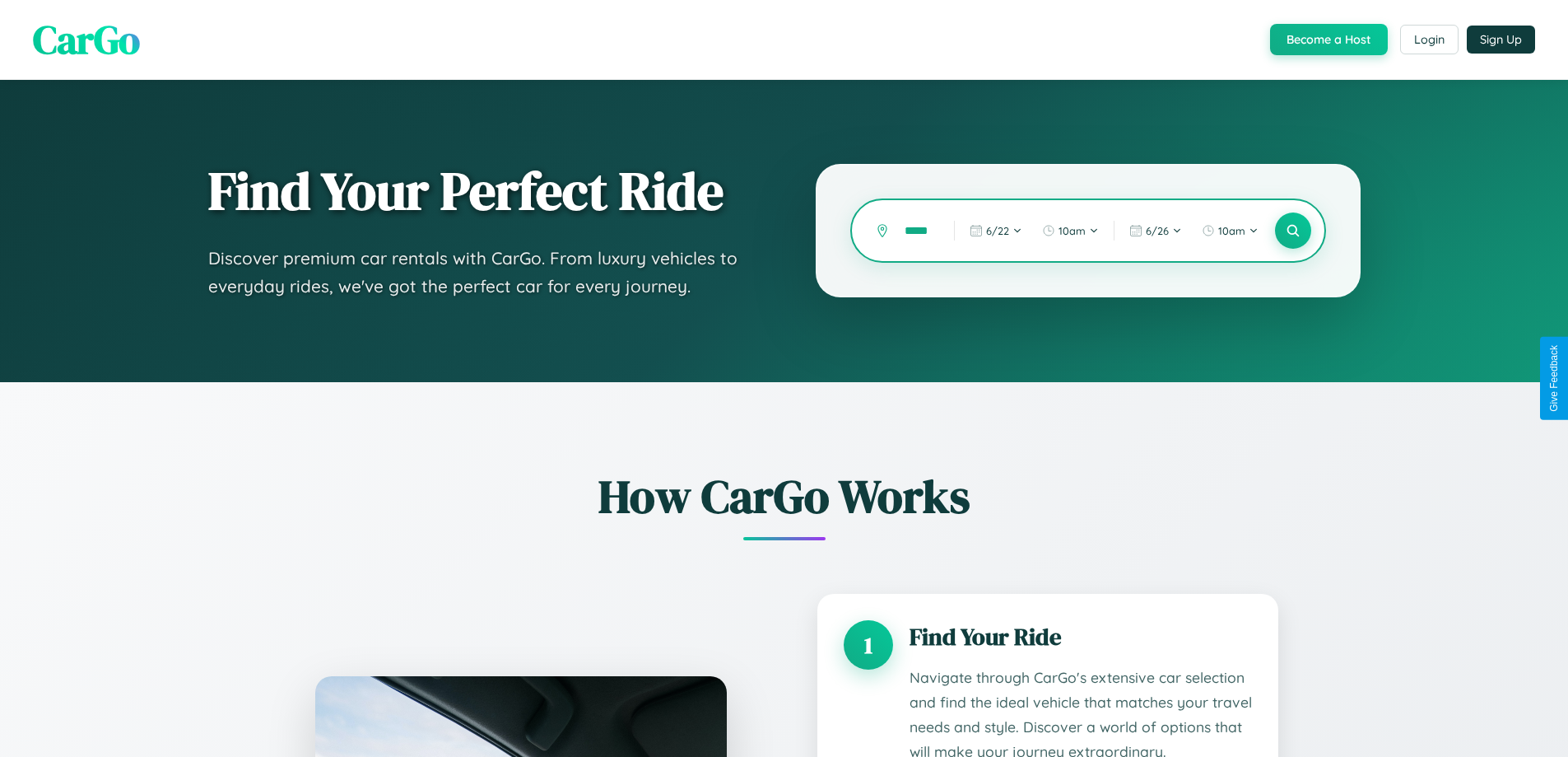
scroll to position [0, 9]
type input "*****"
click at [1292, 230] on icon at bounding box center [1293, 231] width 16 height 16
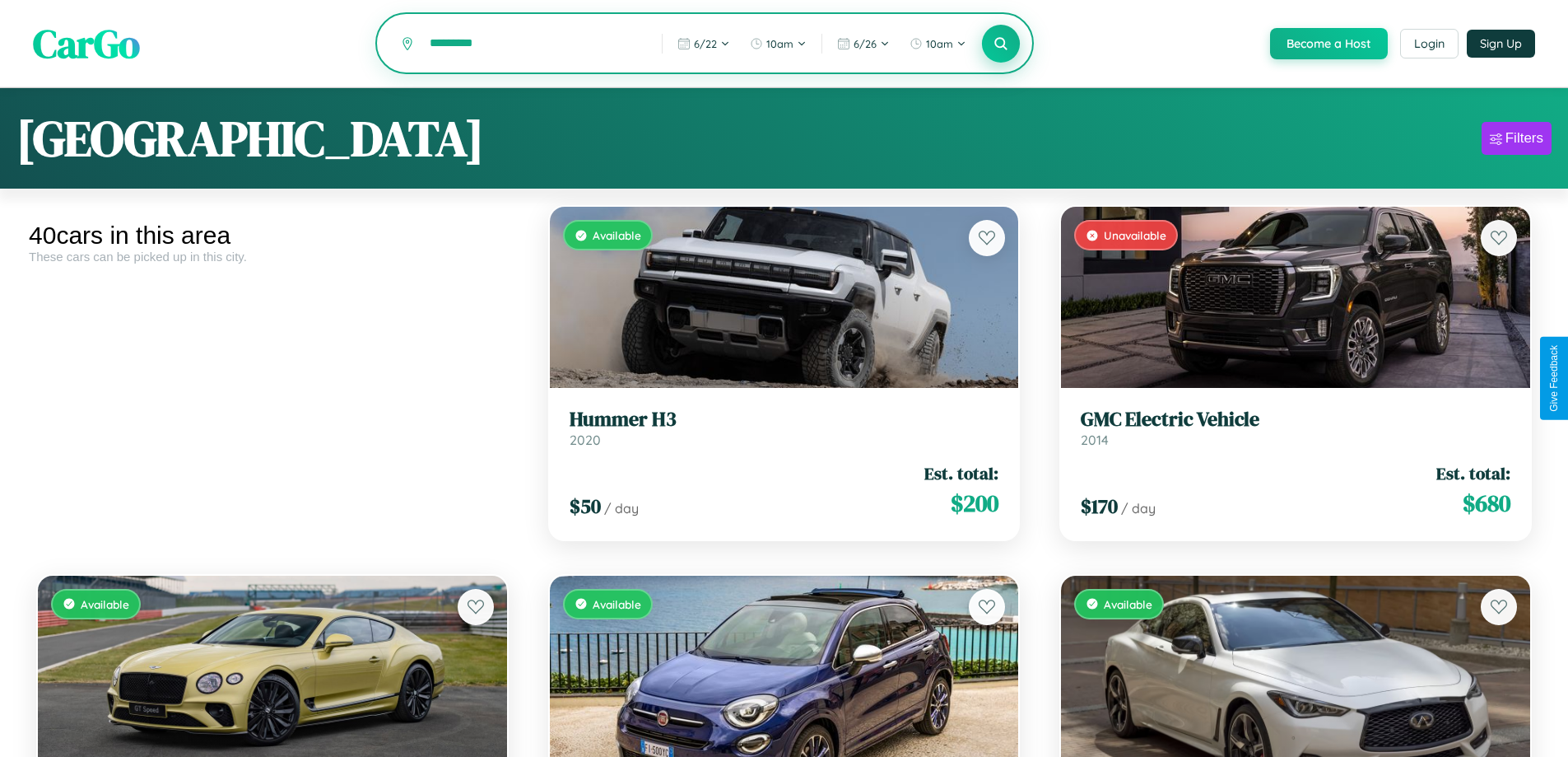
type input "*********"
click at [1000, 44] on icon at bounding box center [1002, 43] width 16 height 16
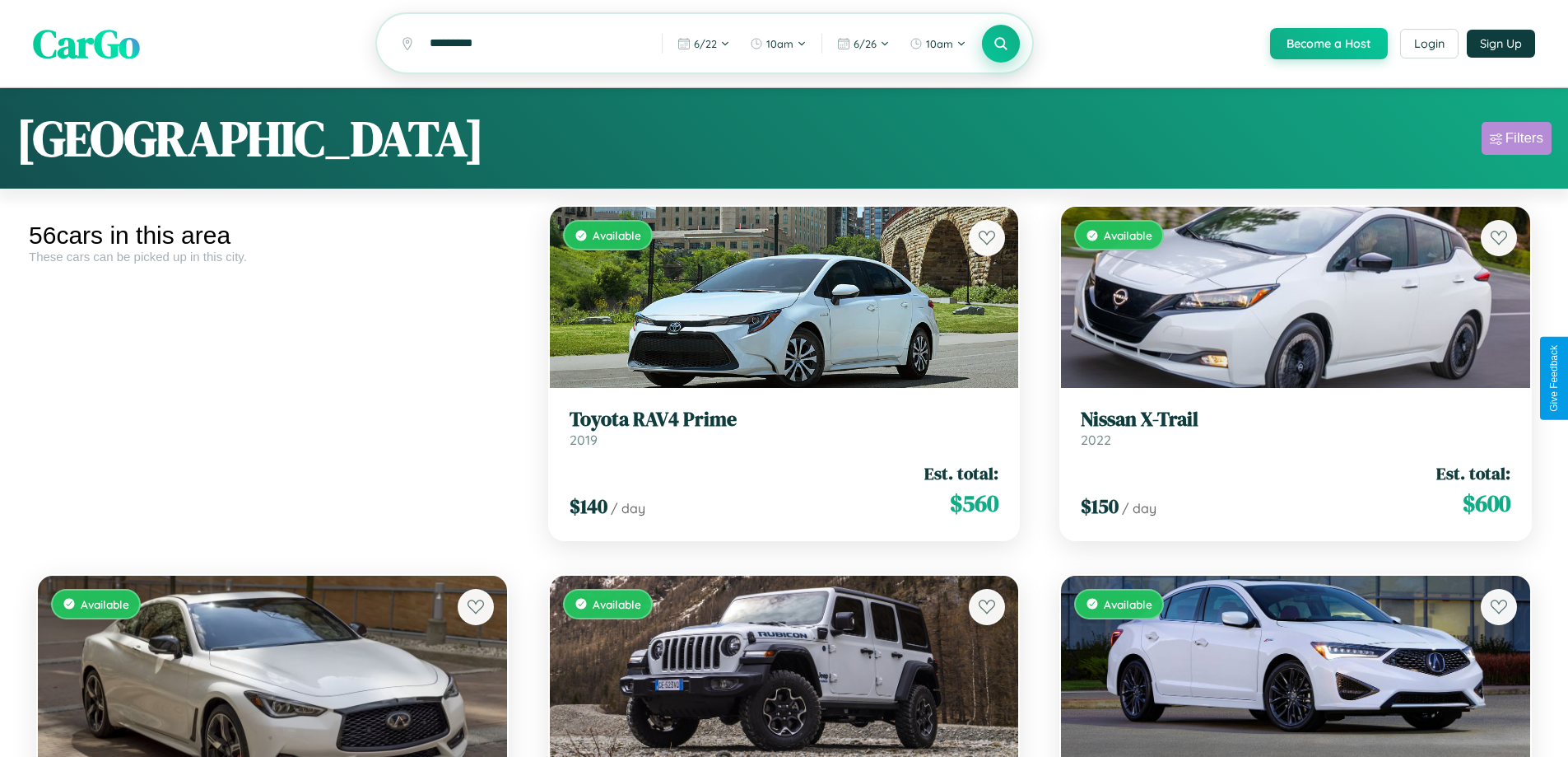
click at [1517, 141] on div "Filters" at bounding box center [1525, 138] width 38 height 17
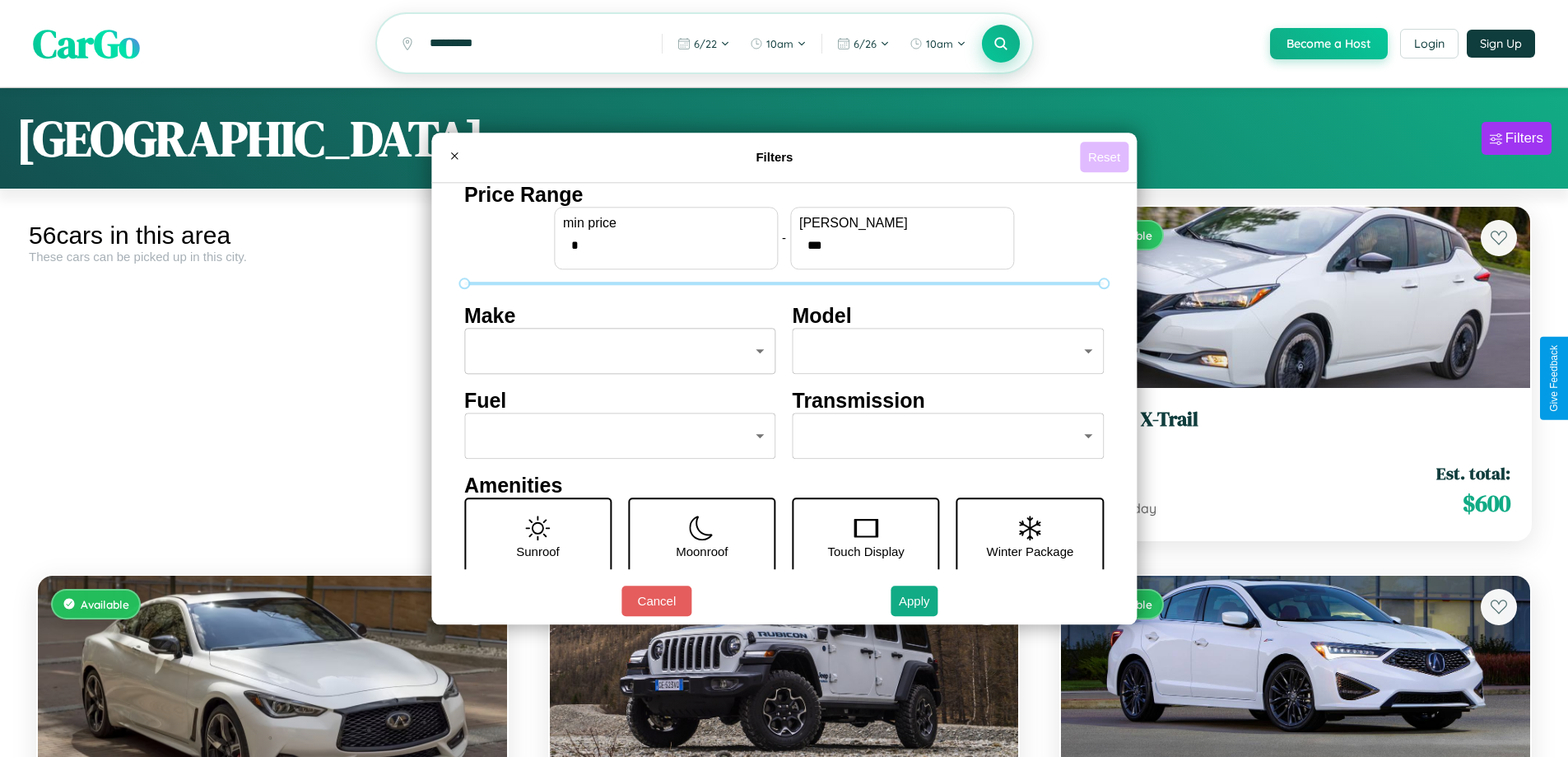
click at [1106, 157] on button "Reset" at bounding box center [1104, 157] width 49 height 30
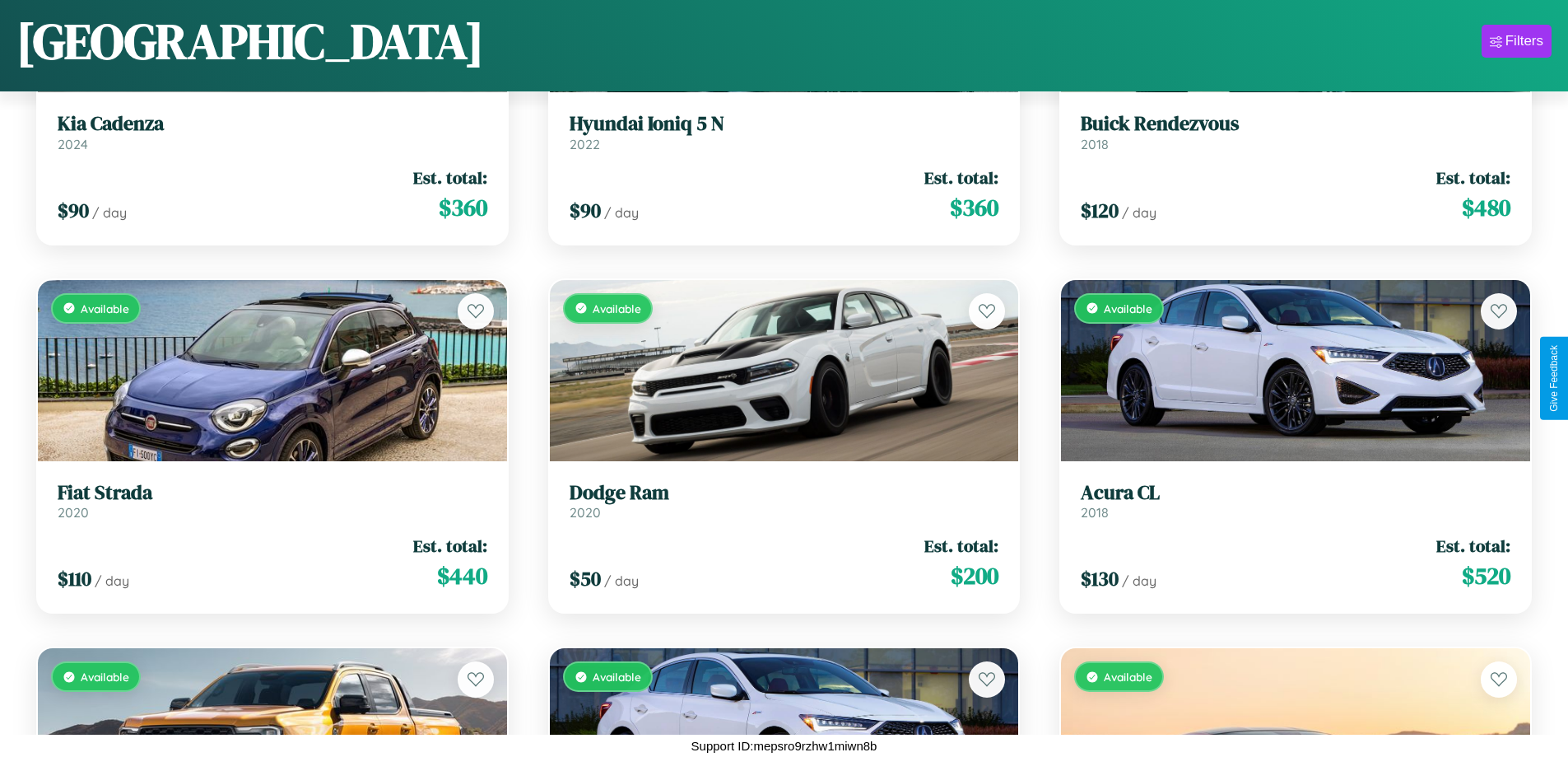
scroll to position [5764, 0]
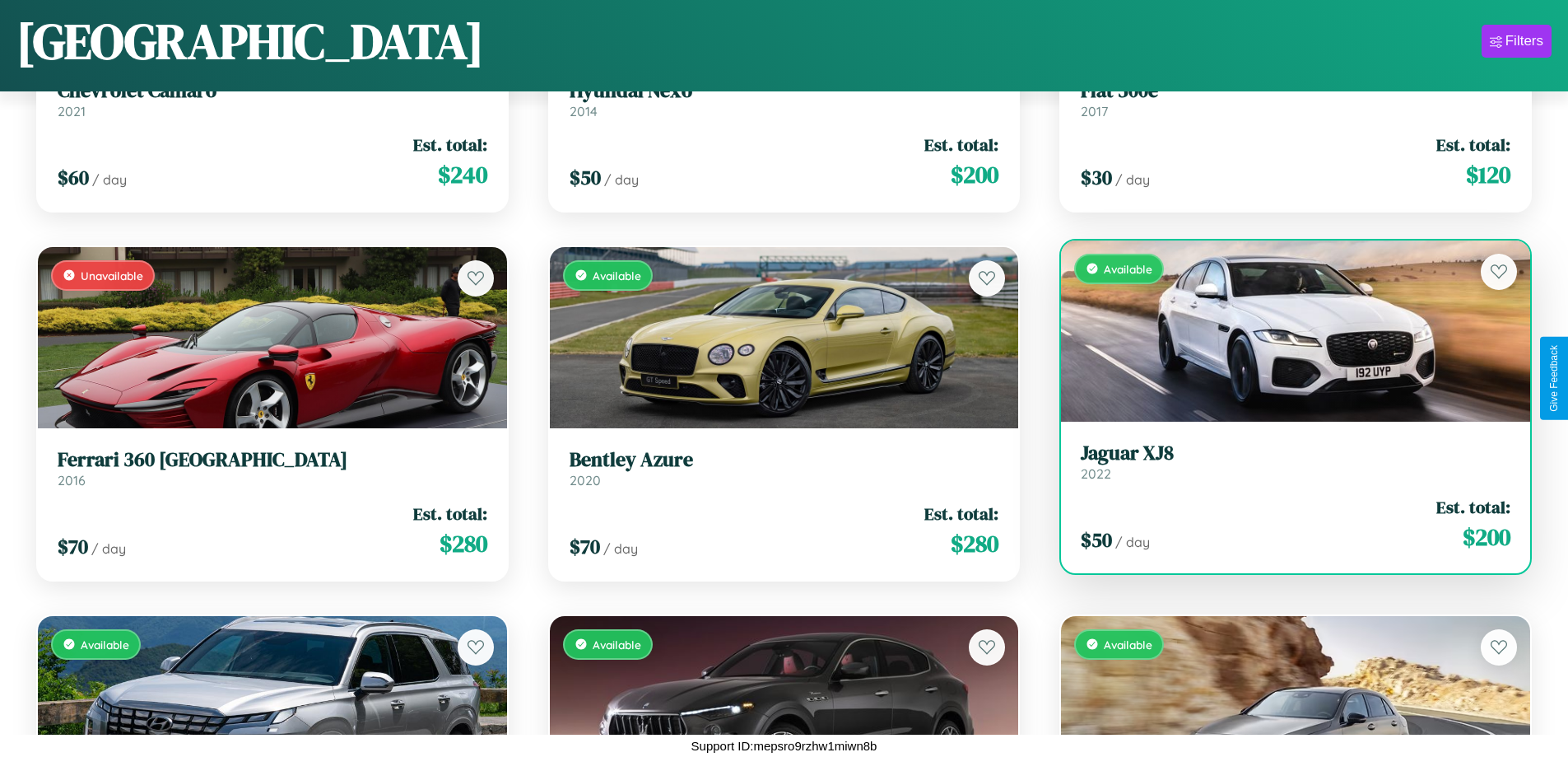
click at [1285, 465] on link "Jaguar XJ8 2022" at bounding box center [1295, 462] width 430 height 41
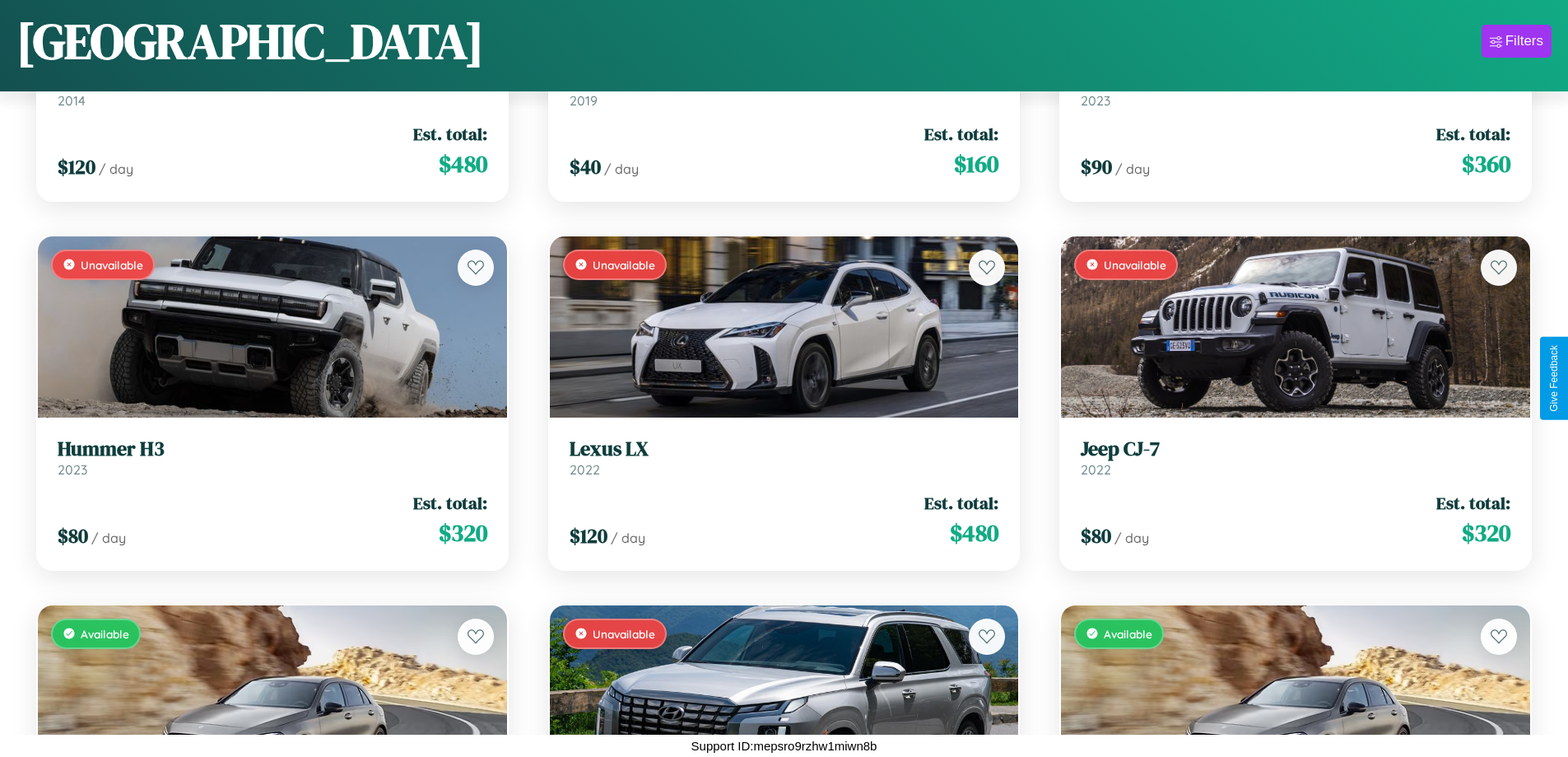
scroll to position [2814, 0]
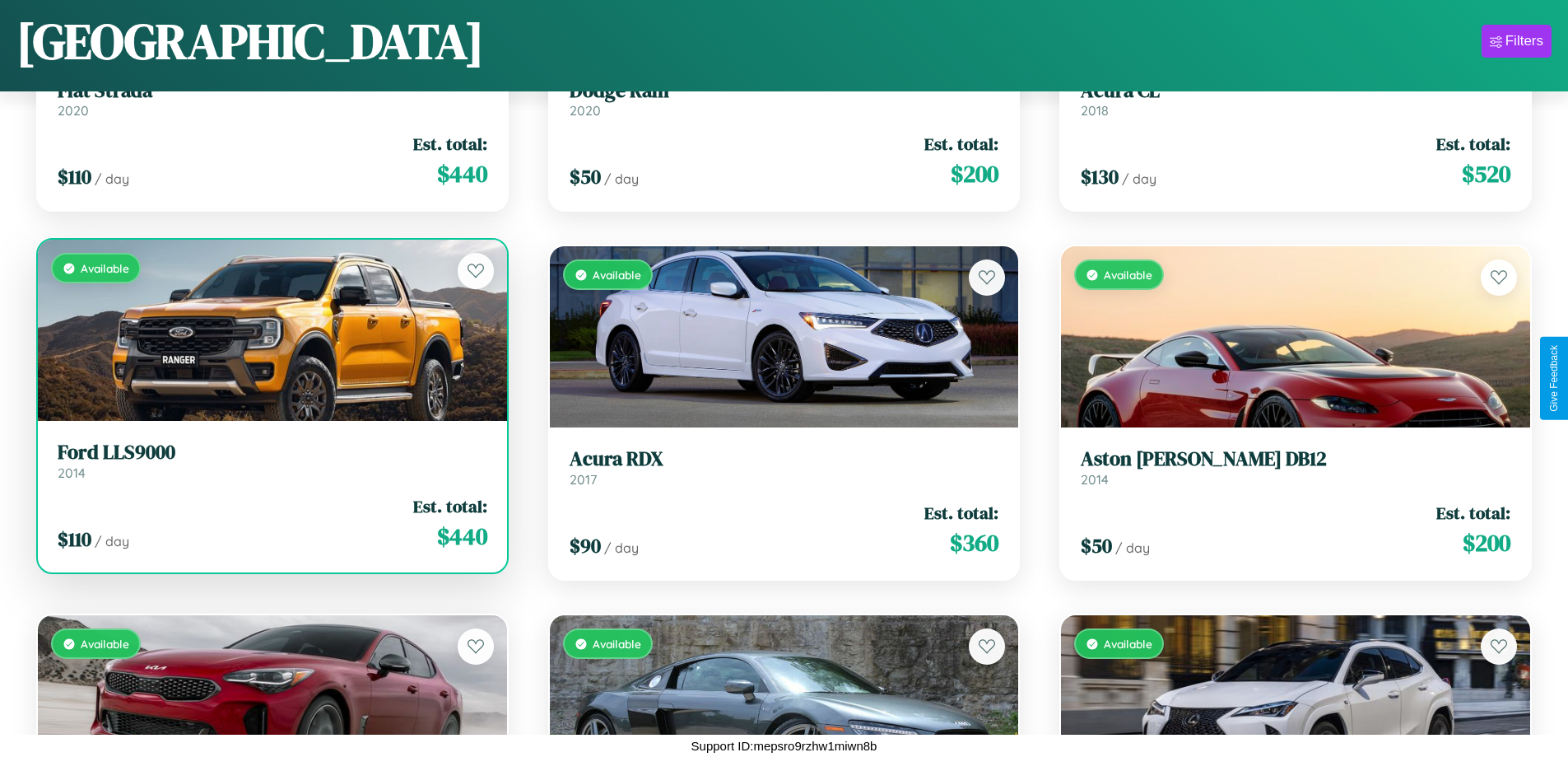
click at [270, 462] on h3 "Ford LLS9000" at bounding box center [272, 452] width 430 height 24
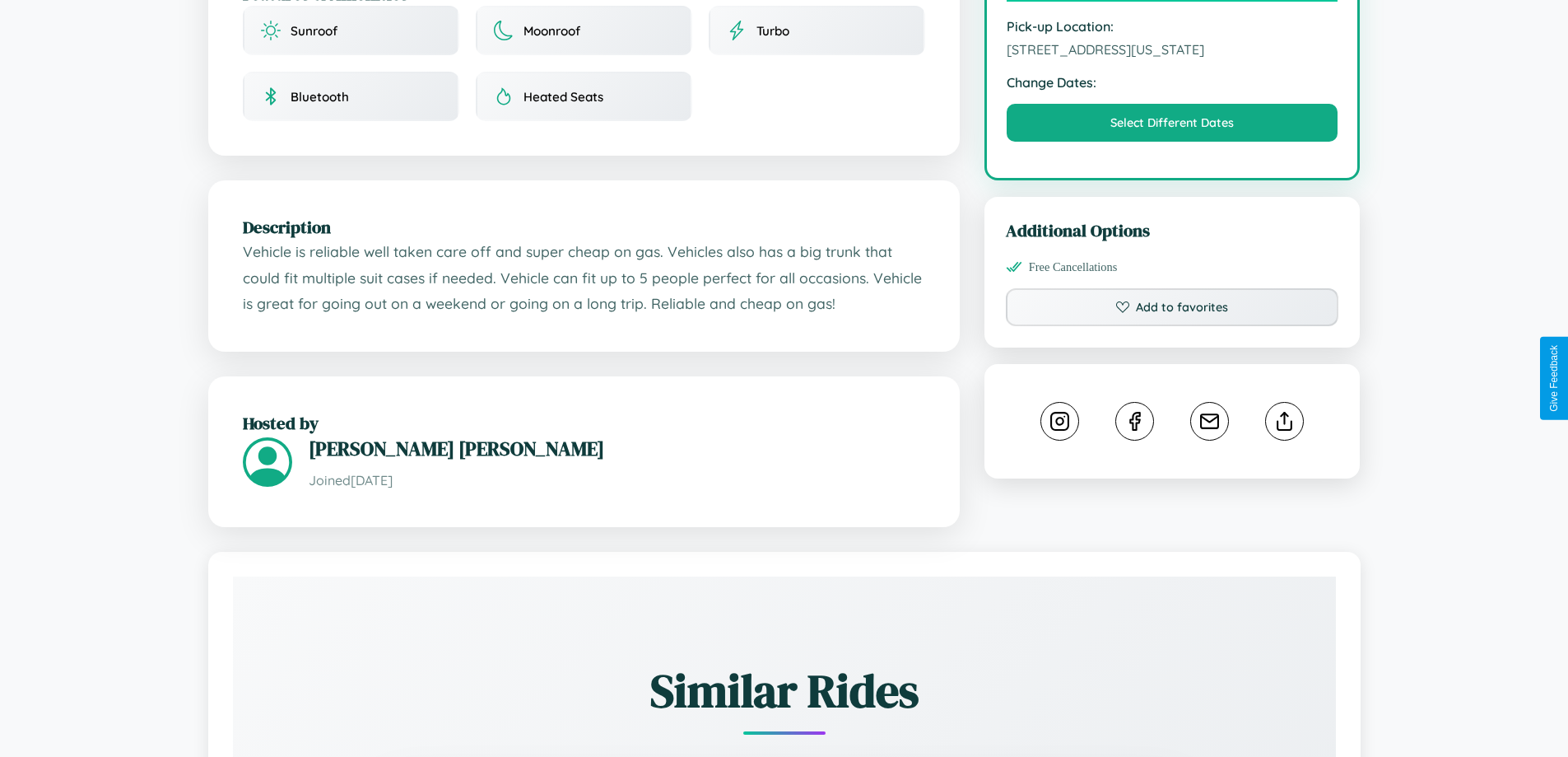
scroll to position [558, 0]
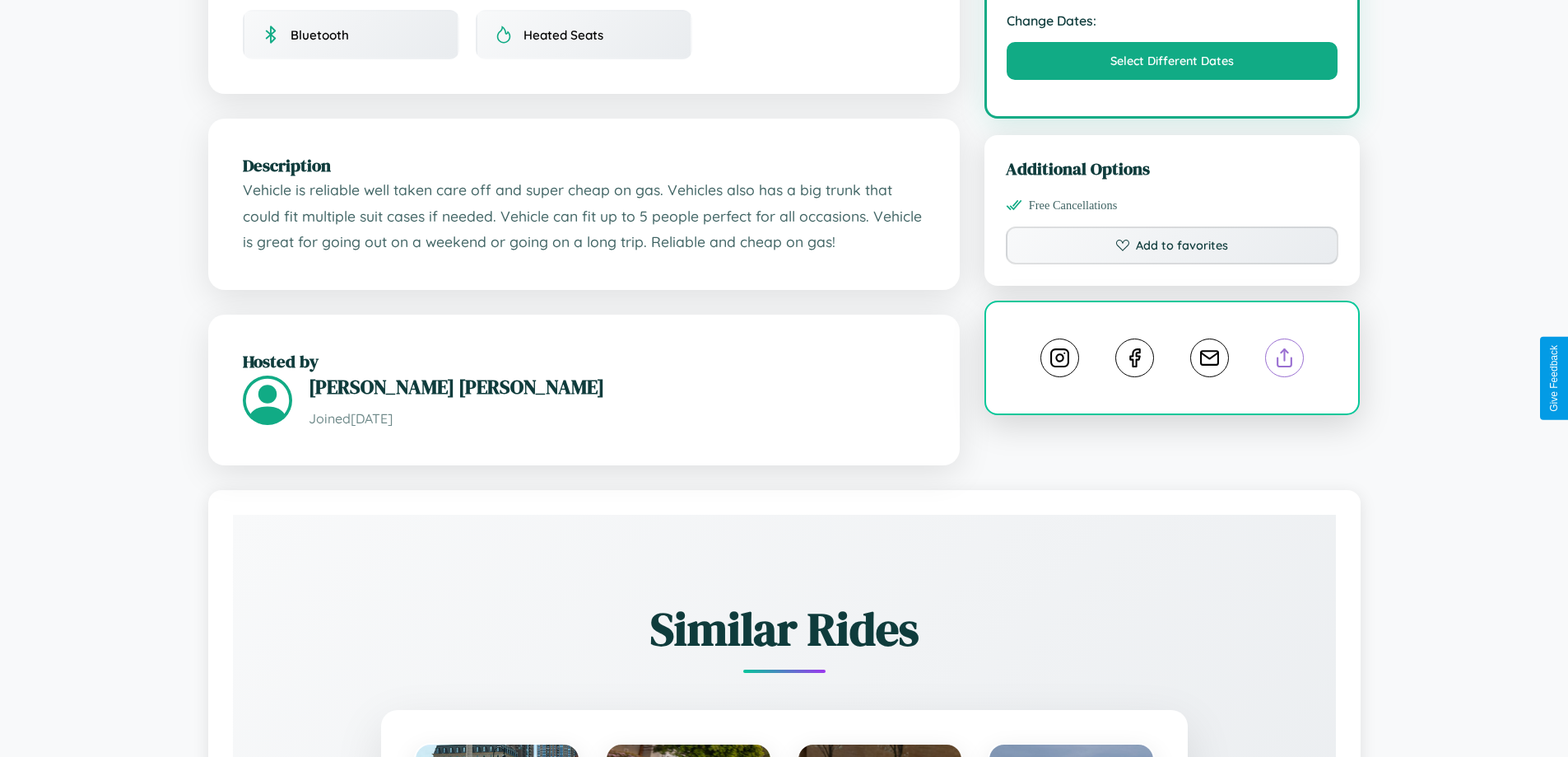
click at [1285, 361] on line at bounding box center [1285, 355] width 0 height 12
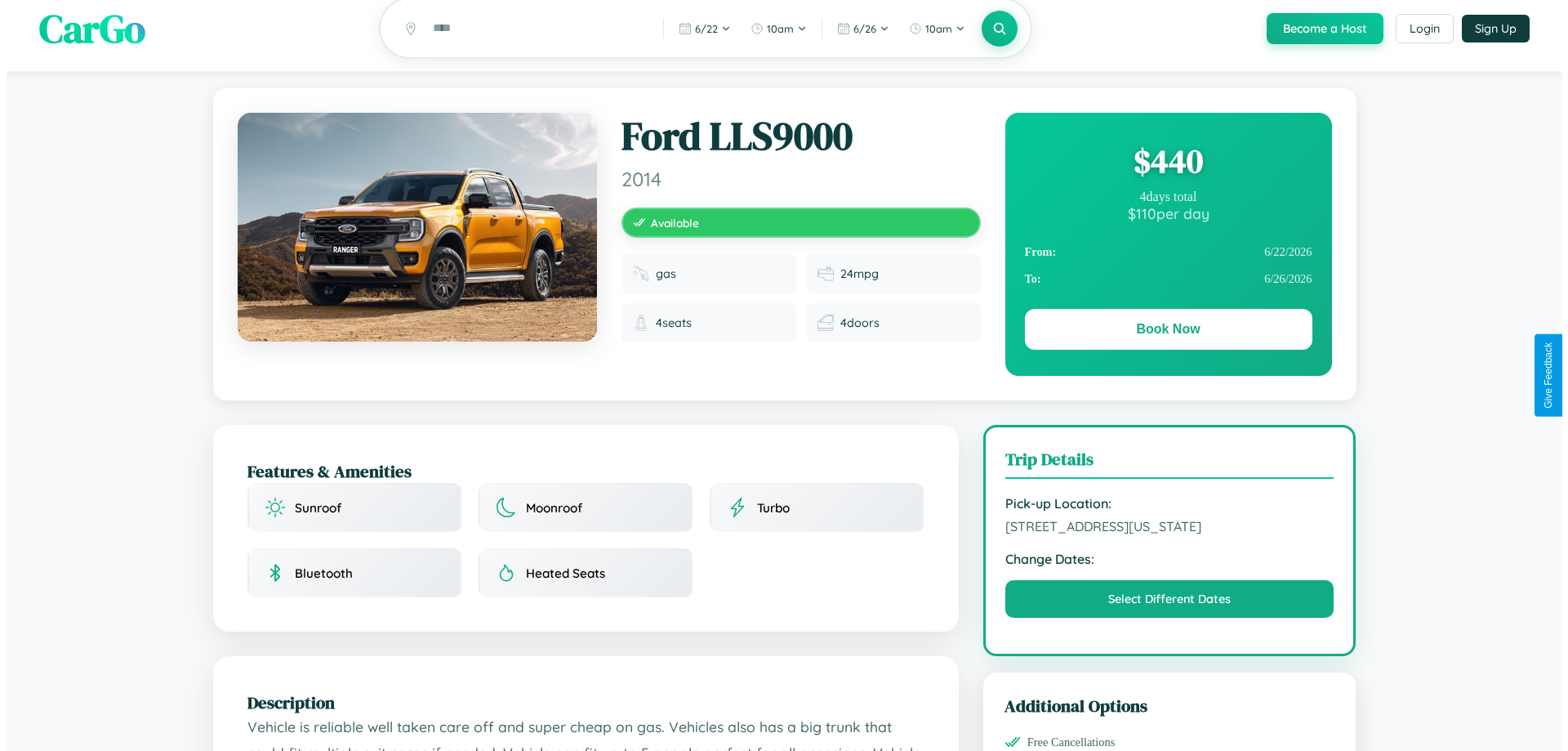
scroll to position [0, 0]
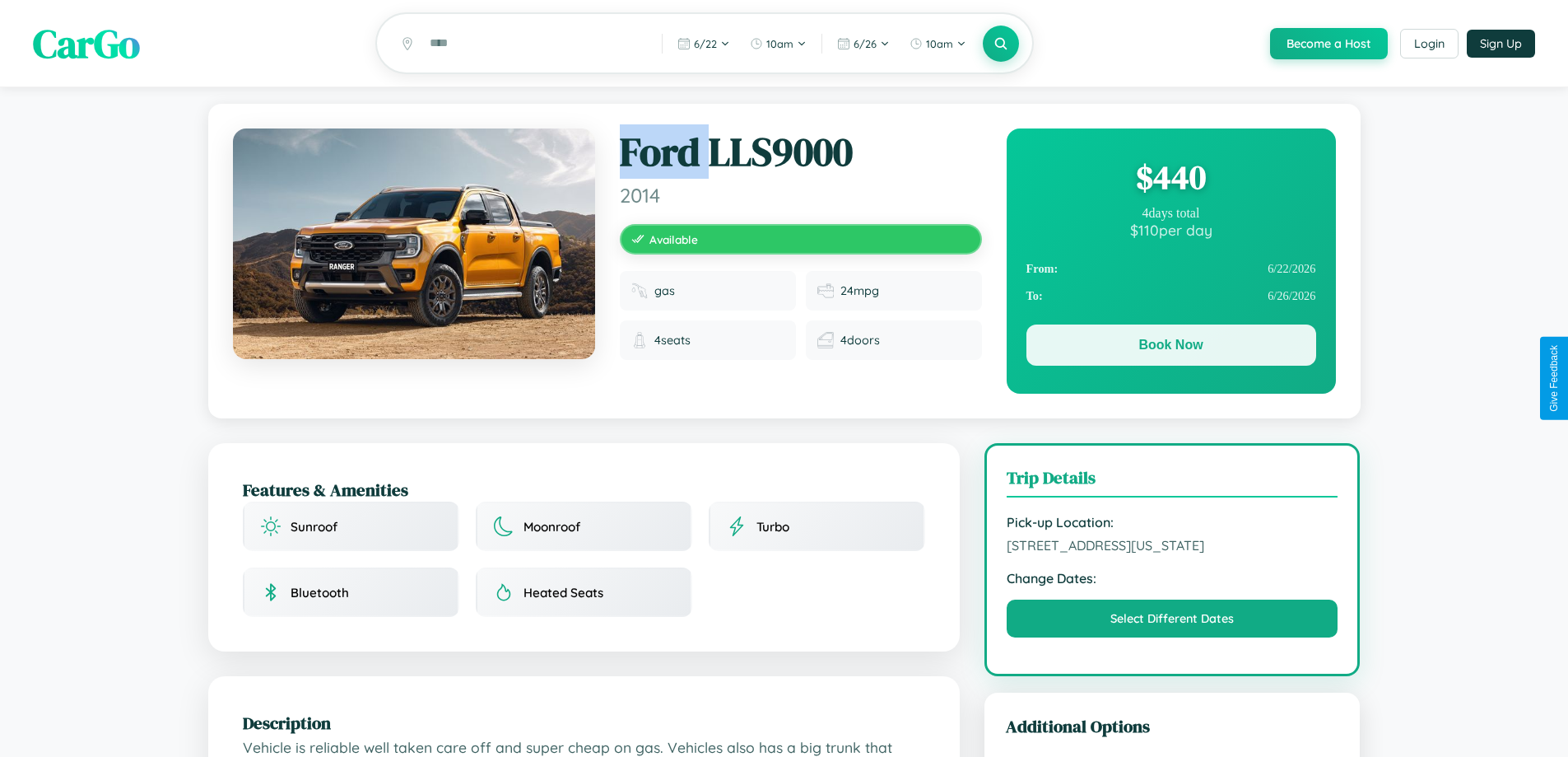
click at [1171, 348] on button "Book Now" at bounding box center [1171, 345] width 290 height 41
